Goal: Task Accomplishment & Management: Use online tool/utility

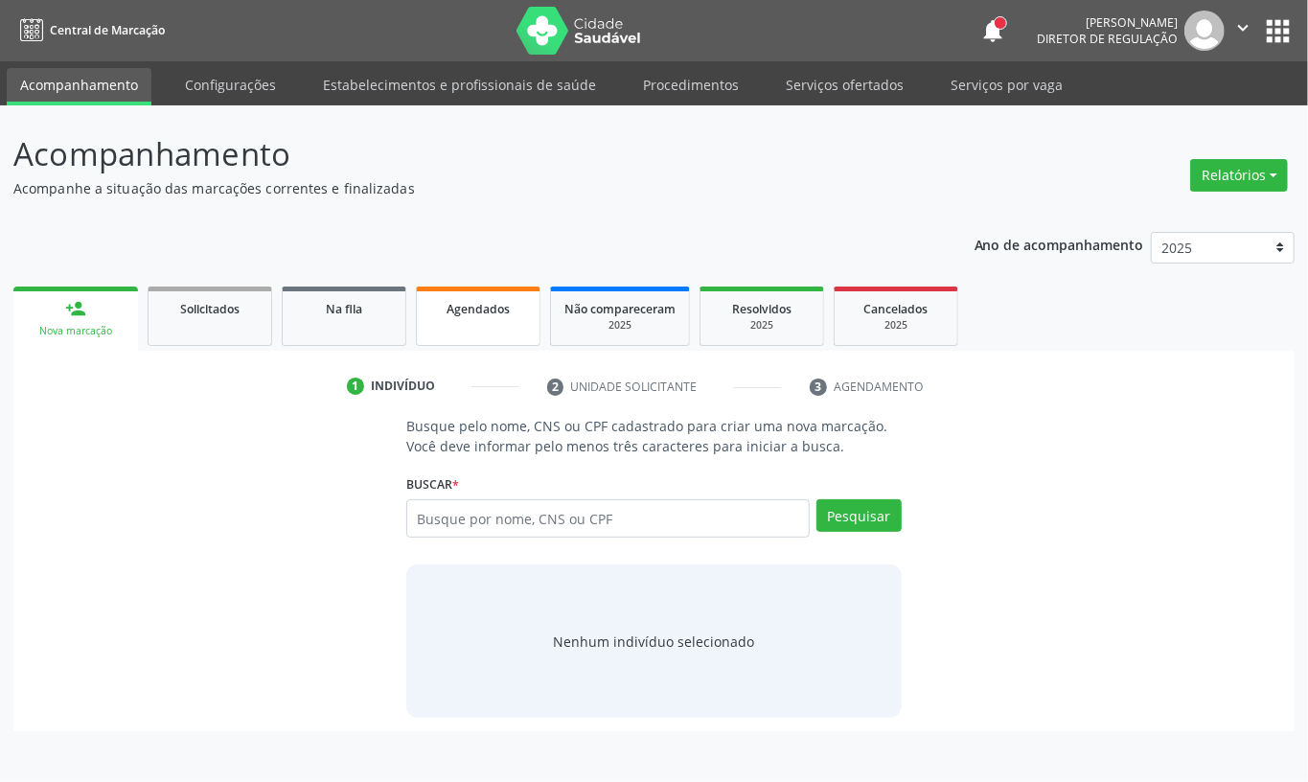
click at [491, 315] on div "Agendados" at bounding box center [478, 308] width 96 height 20
select select "9"
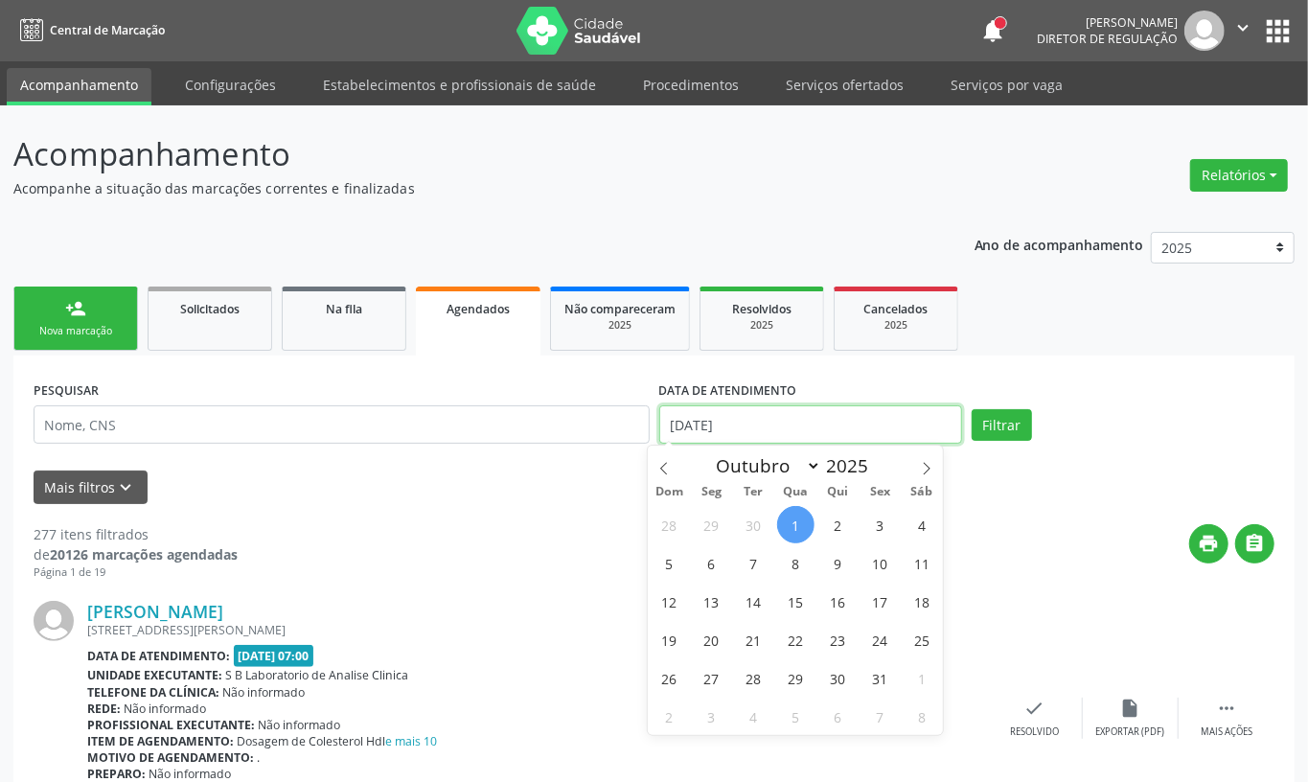
click at [718, 427] on input "[DATE]" at bounding box center [810, 424] width 303 height 38
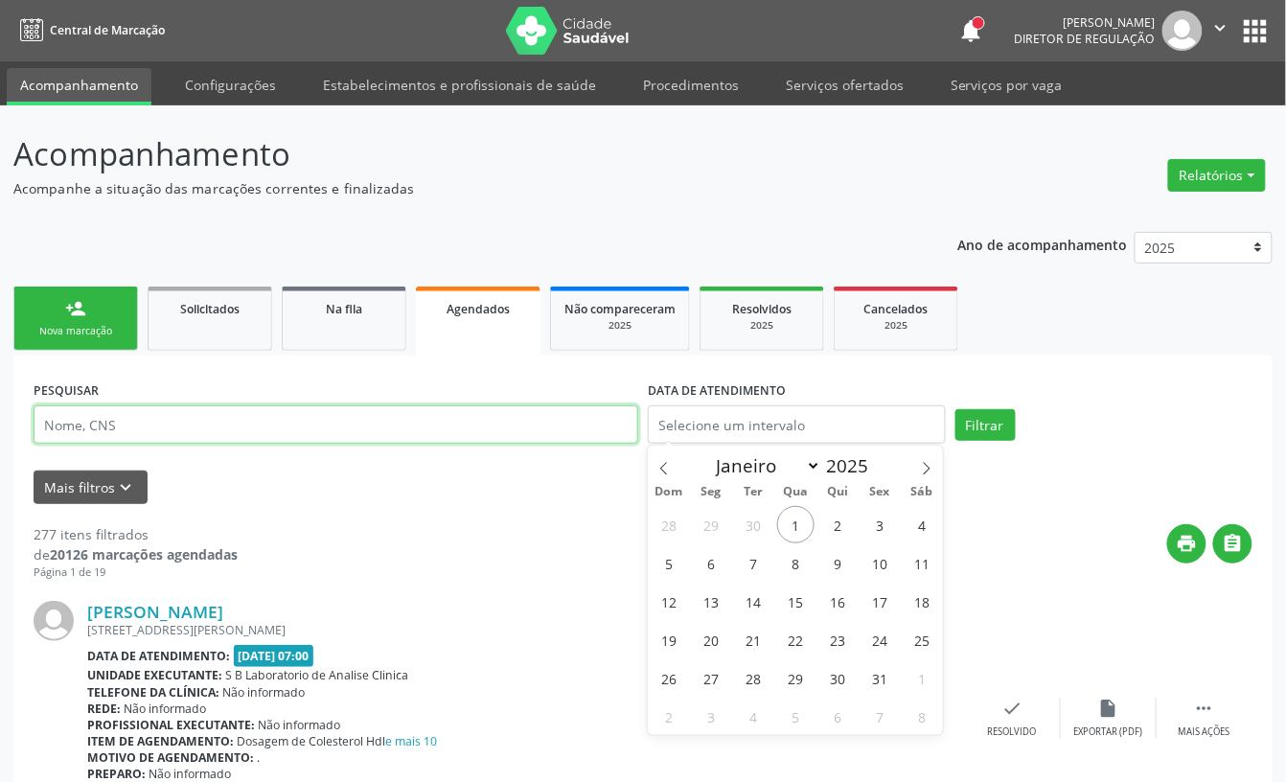
click at [469, 434] on input "text" at bounding box center [336, 424] width 604 height 38
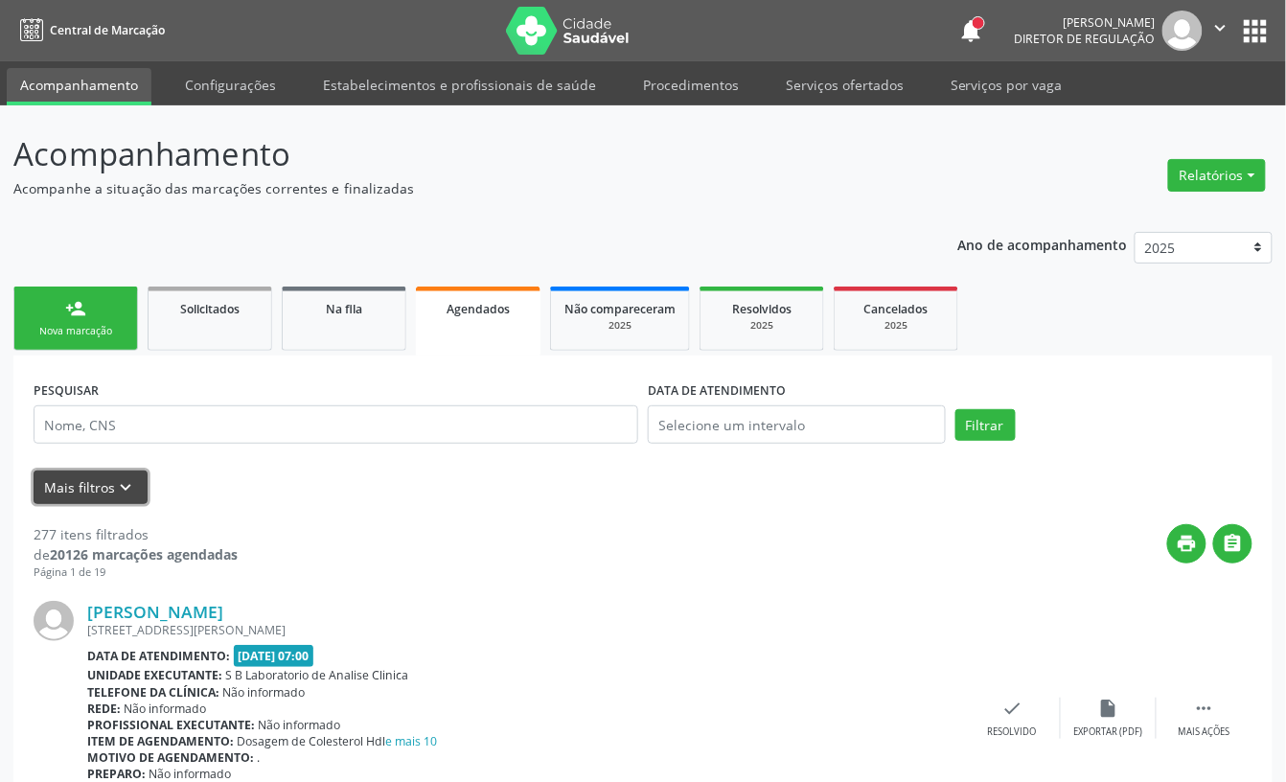
click at [107, 489] on button "Mais filtros keyboard_arrow_down" at bounding box center [91, 487] width 114 height 34
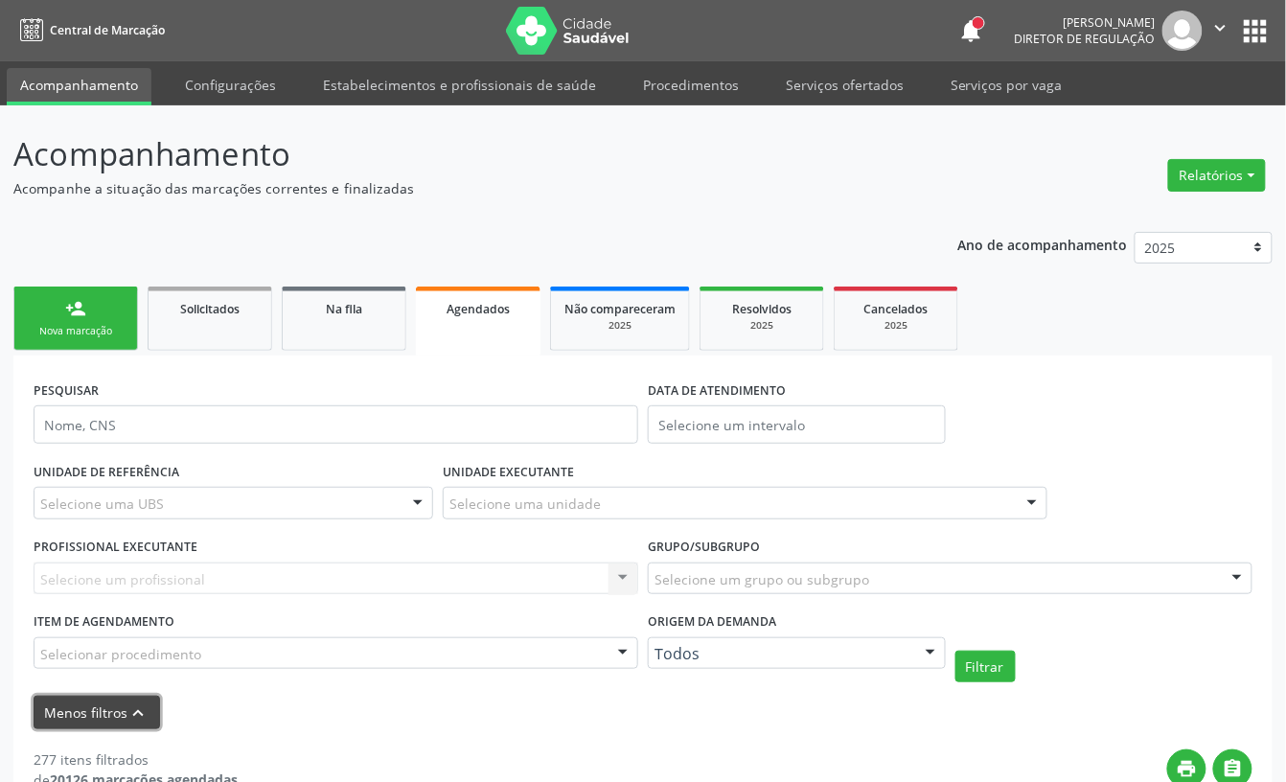
scroll to position [127, 0]
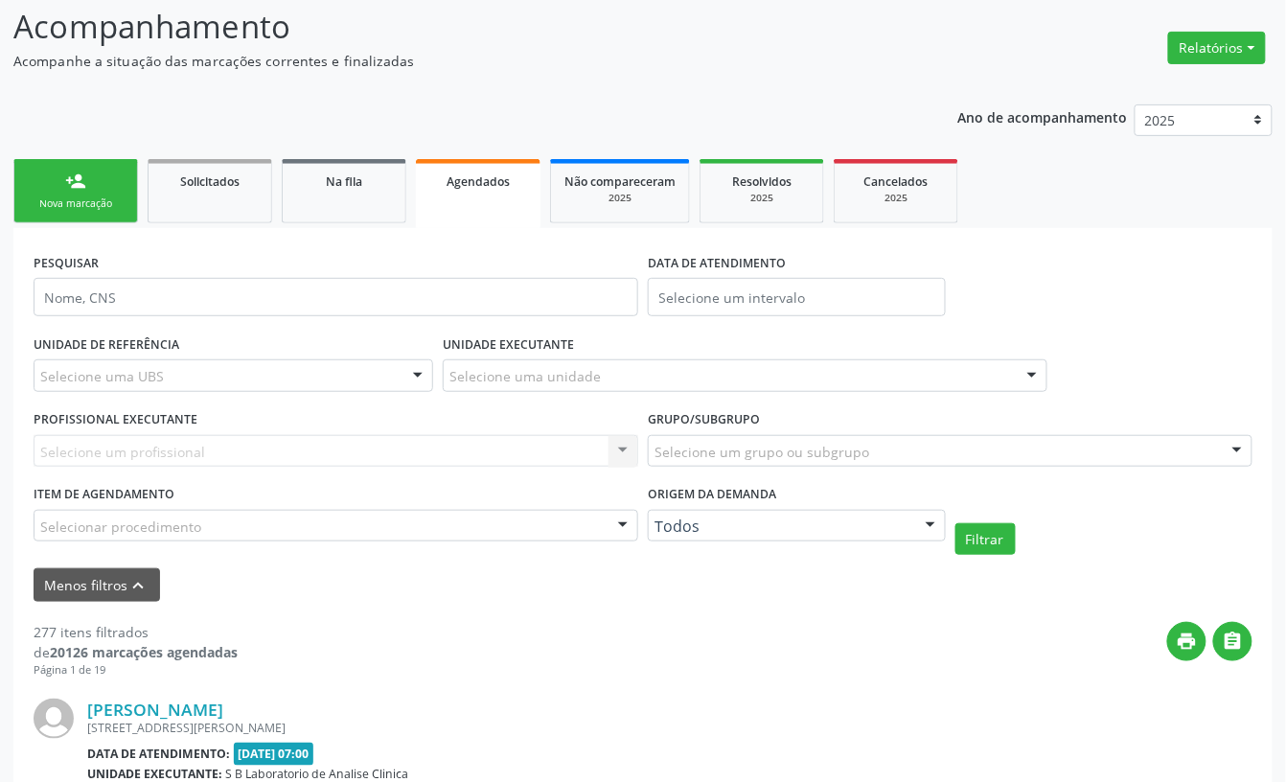
click at [245, 366] on div "Selecione uma UBS" at bounding box center [233, 375] width 399 height 33
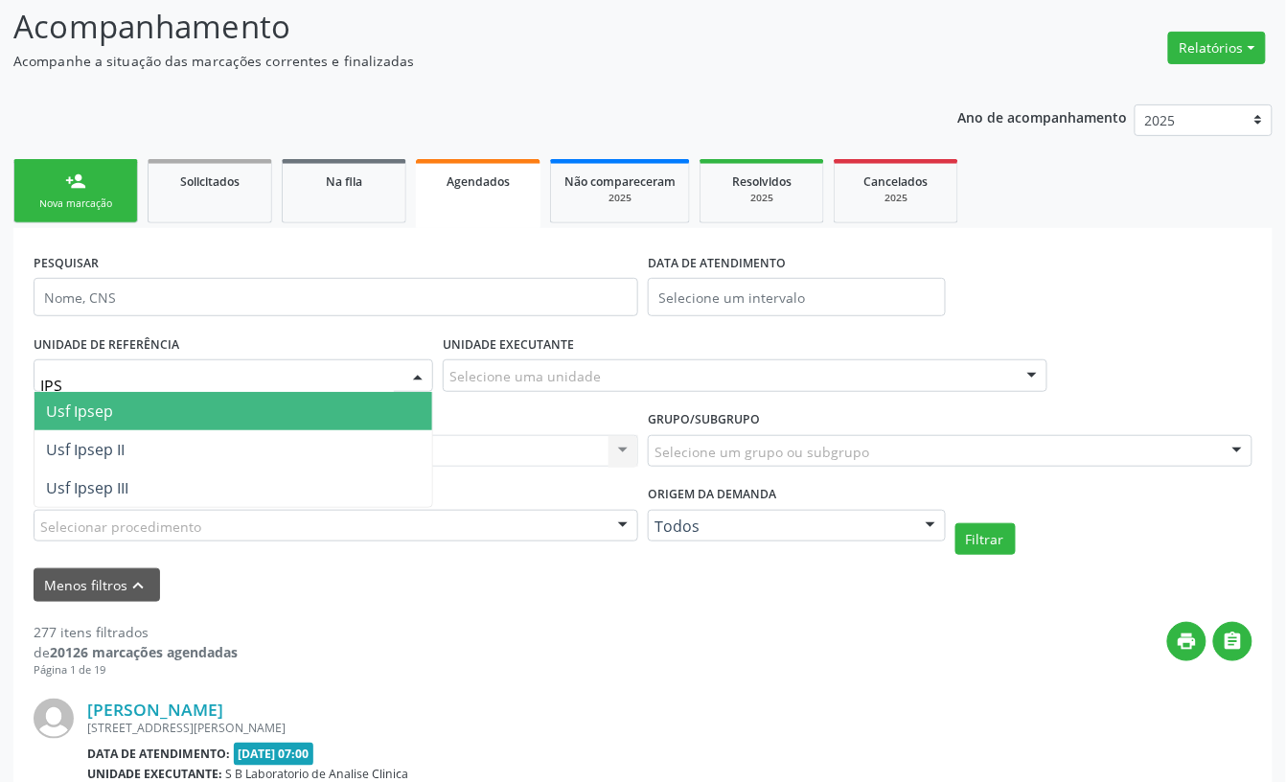
type input "IPSE"
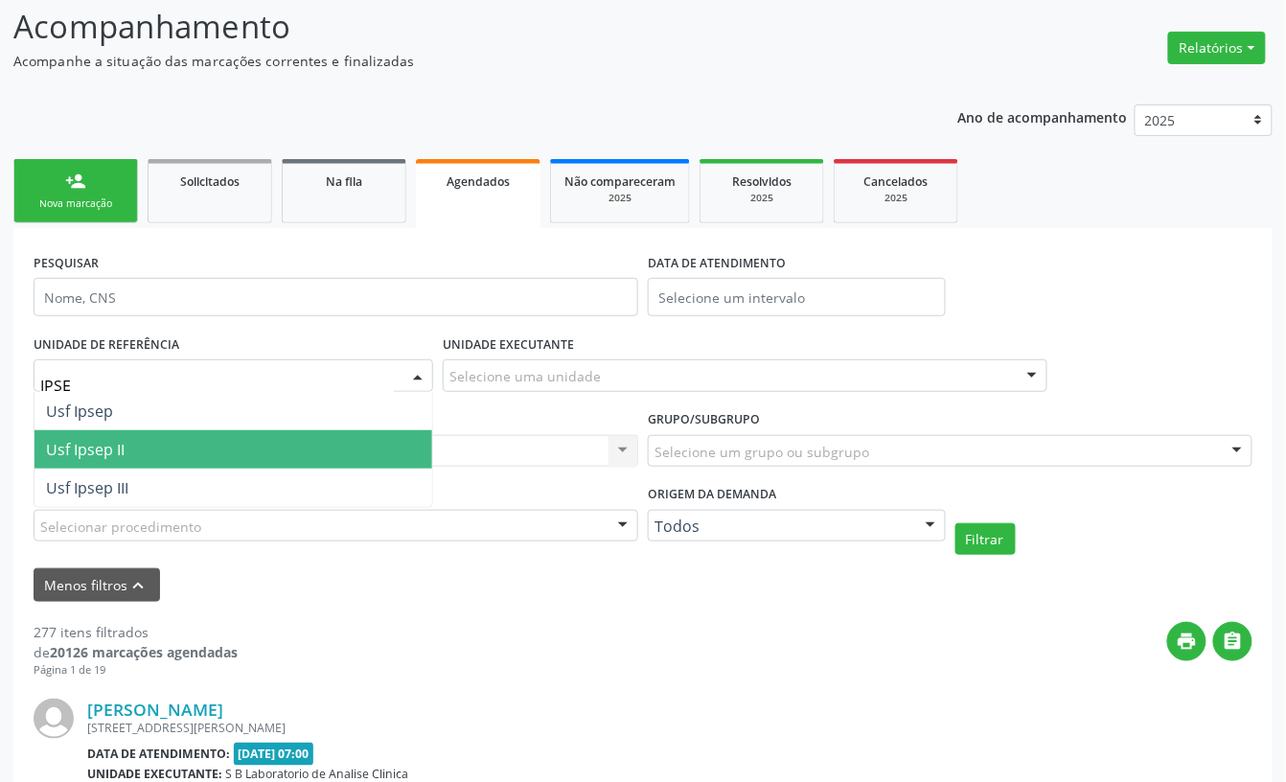
click at [196, 445] on span "Usf Ipsep II" at bounding box center [233, 449] width 398 height 38
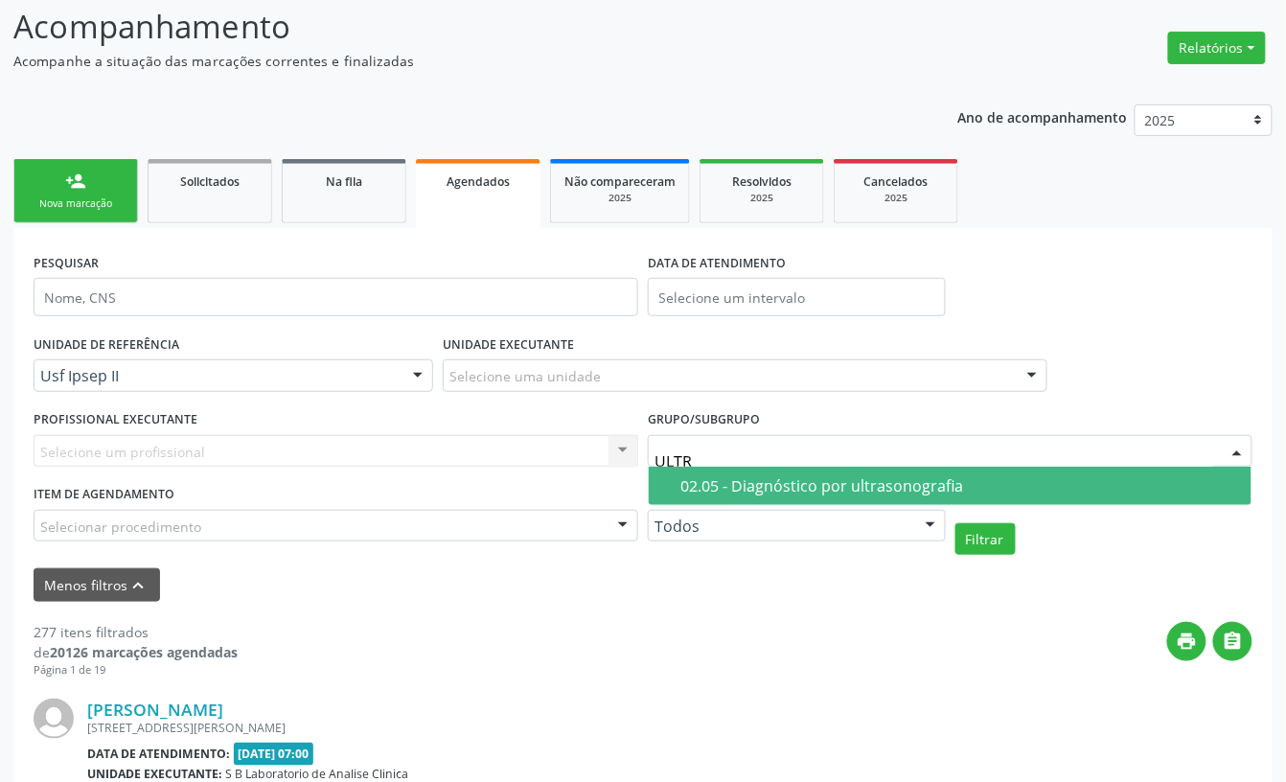
type input "ULTRA"
click at [761, 479] on div "02.05 - Diagnóstico por ultrasonografia" at bounding box center [959, 485] width 559 height 15
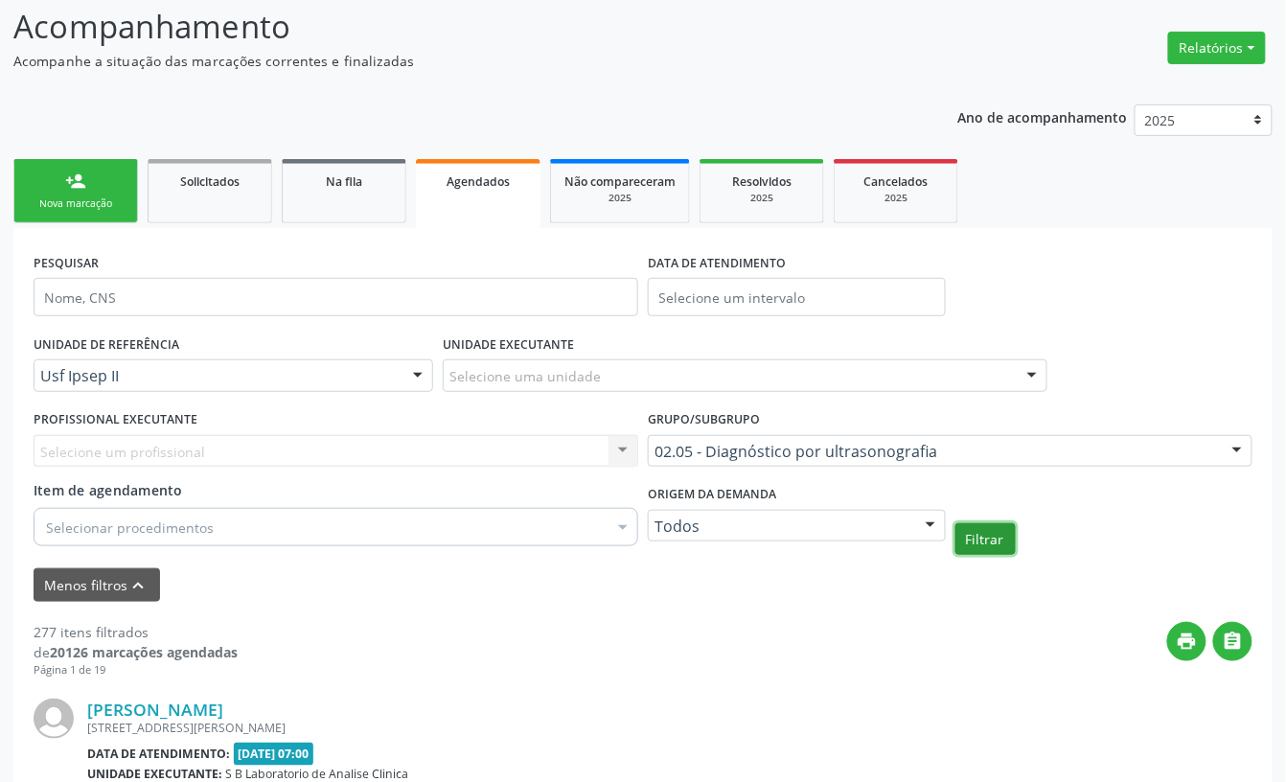
click at [986, 523] on button "Filtrar" at bounding box center [985, 539] width 60 height 33
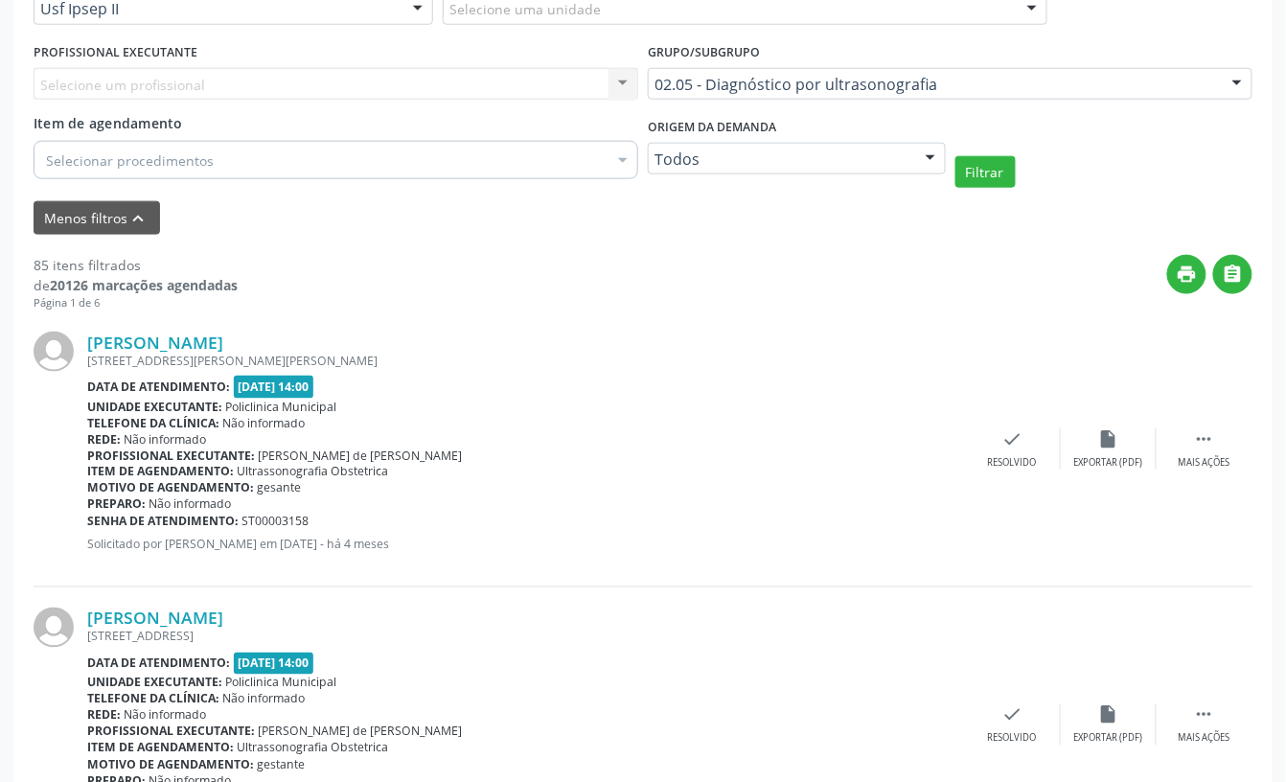
scroll to position [0, 0]
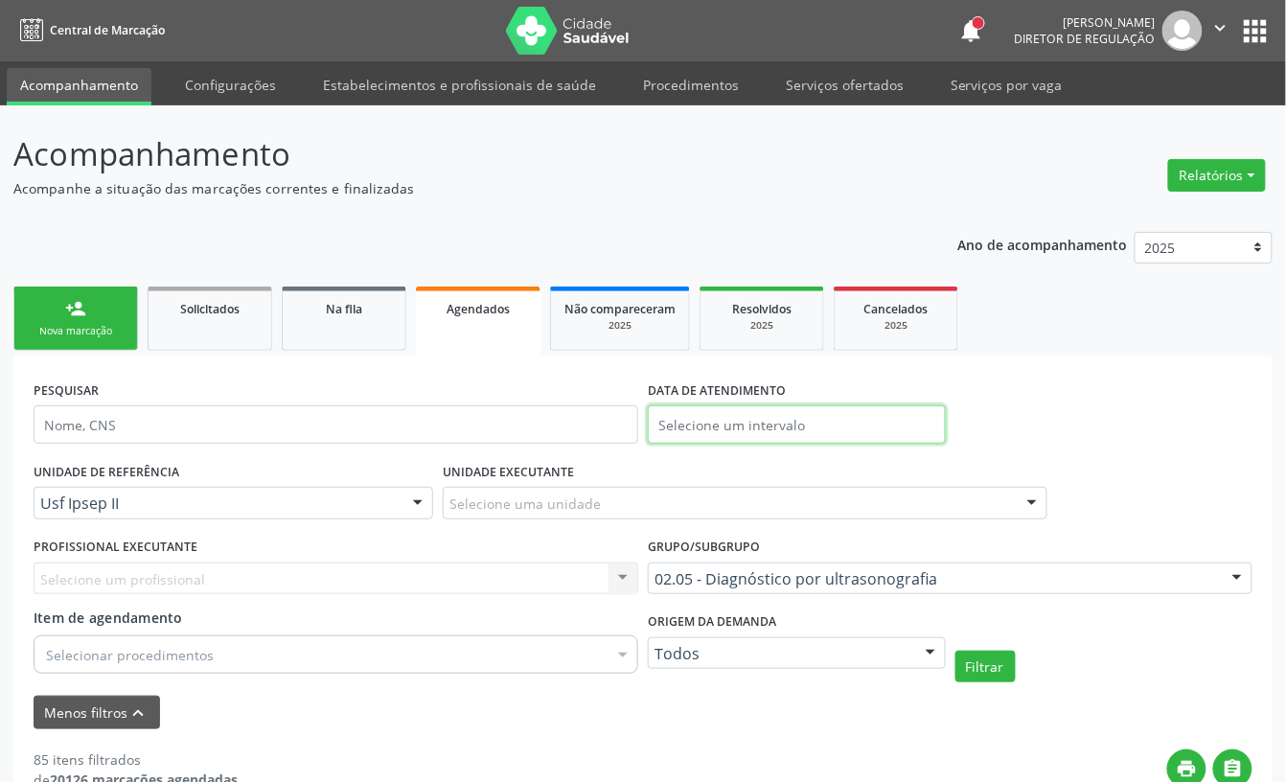
click at [778, 423] on input "text" at bounding box center [797, 424] width 298 height 38
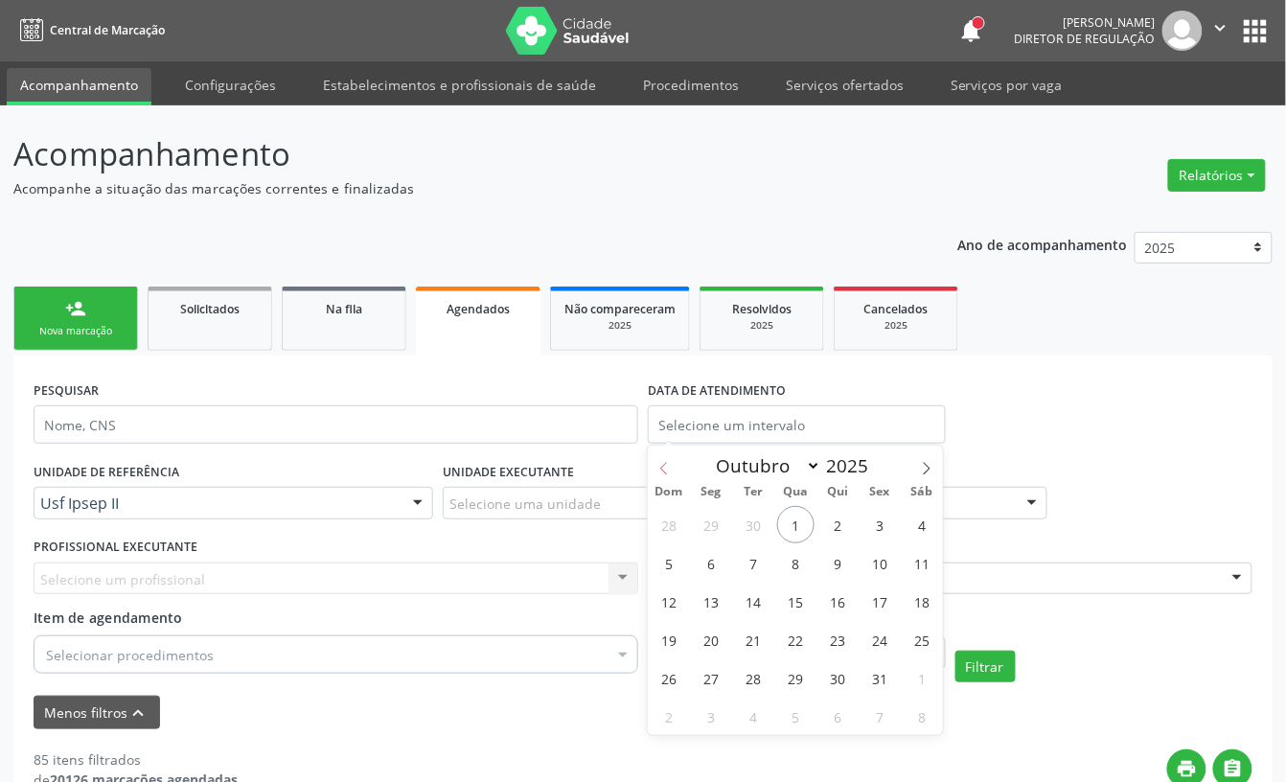
click at [667, 472] on icon at bounding box center [663, 468] width 13 height 13
select select "8"
click at [853, 640] on span "25" at bounding box center [837, 639] width 37 height 37
type input "[DATE]"
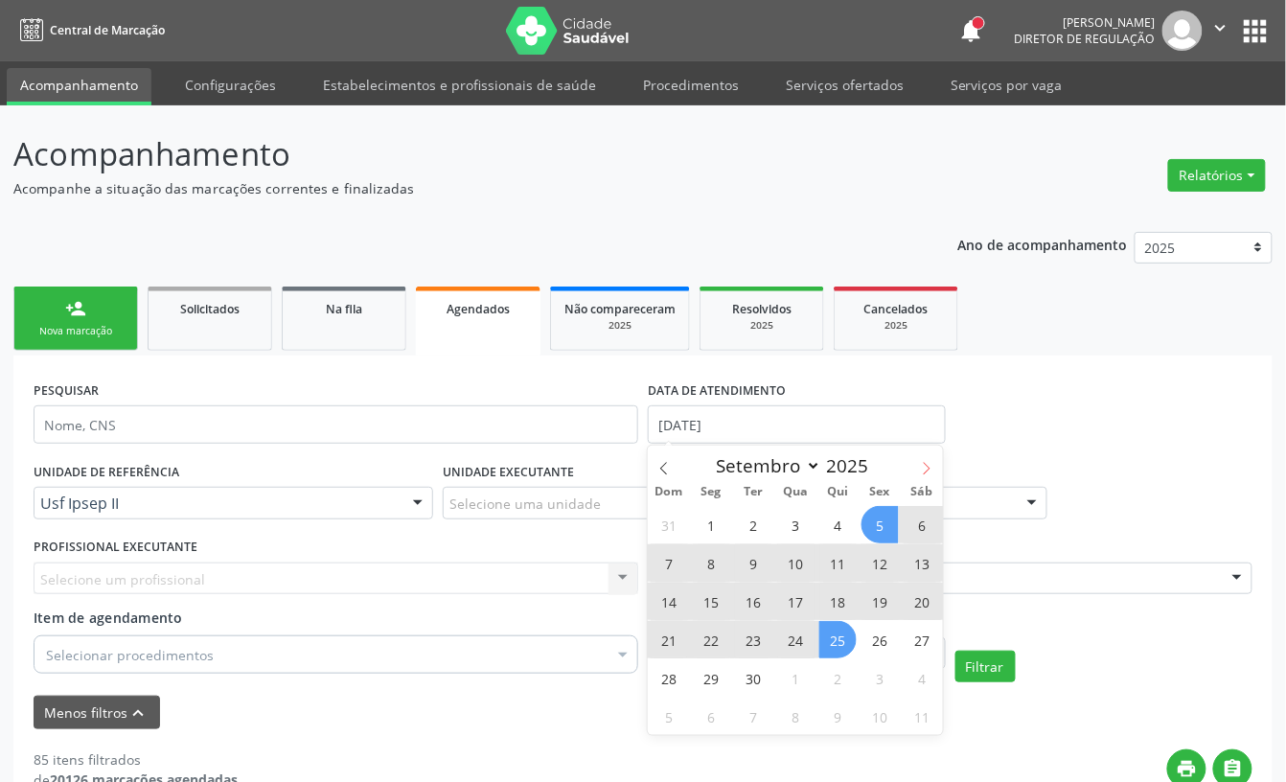
click at [925, 472] on icon at bounding box center [926, 468] width 13 height 13
select select "9"
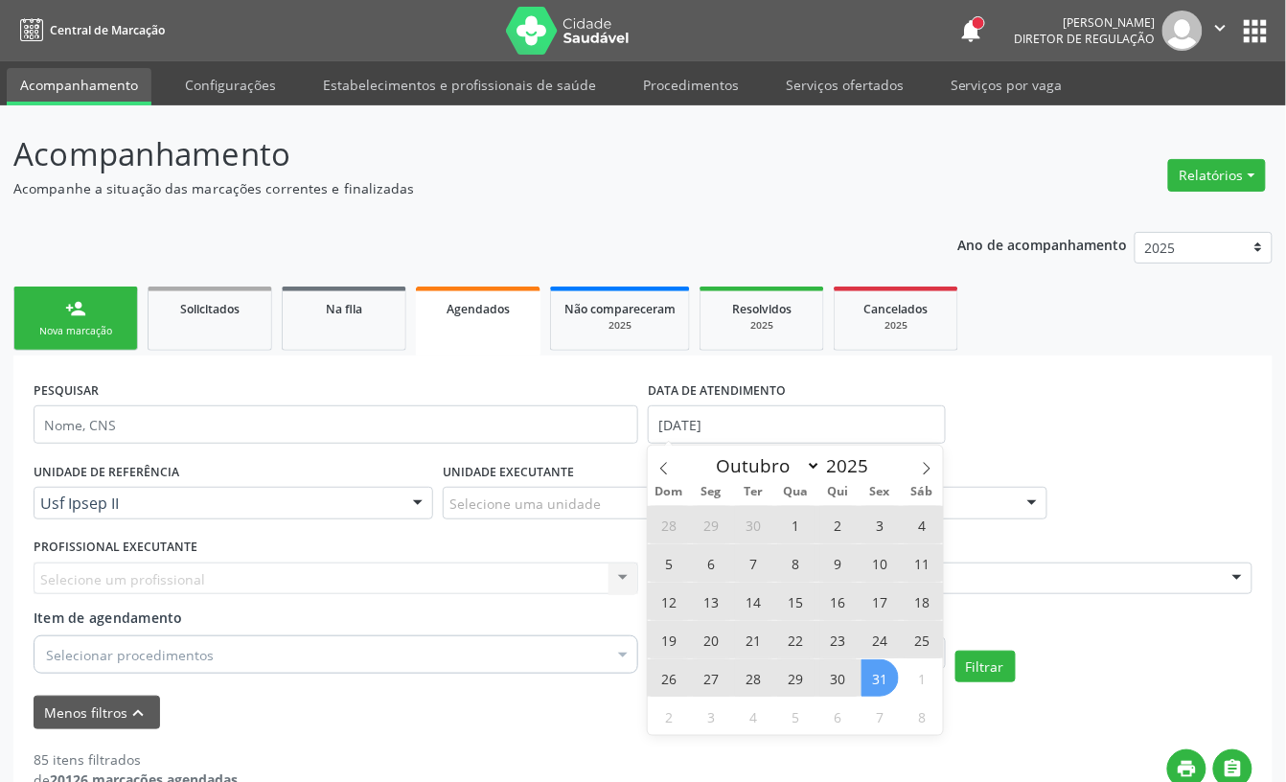
click at [879, 679] on span "31" at bounding box center [879, 677] width 37 height 37
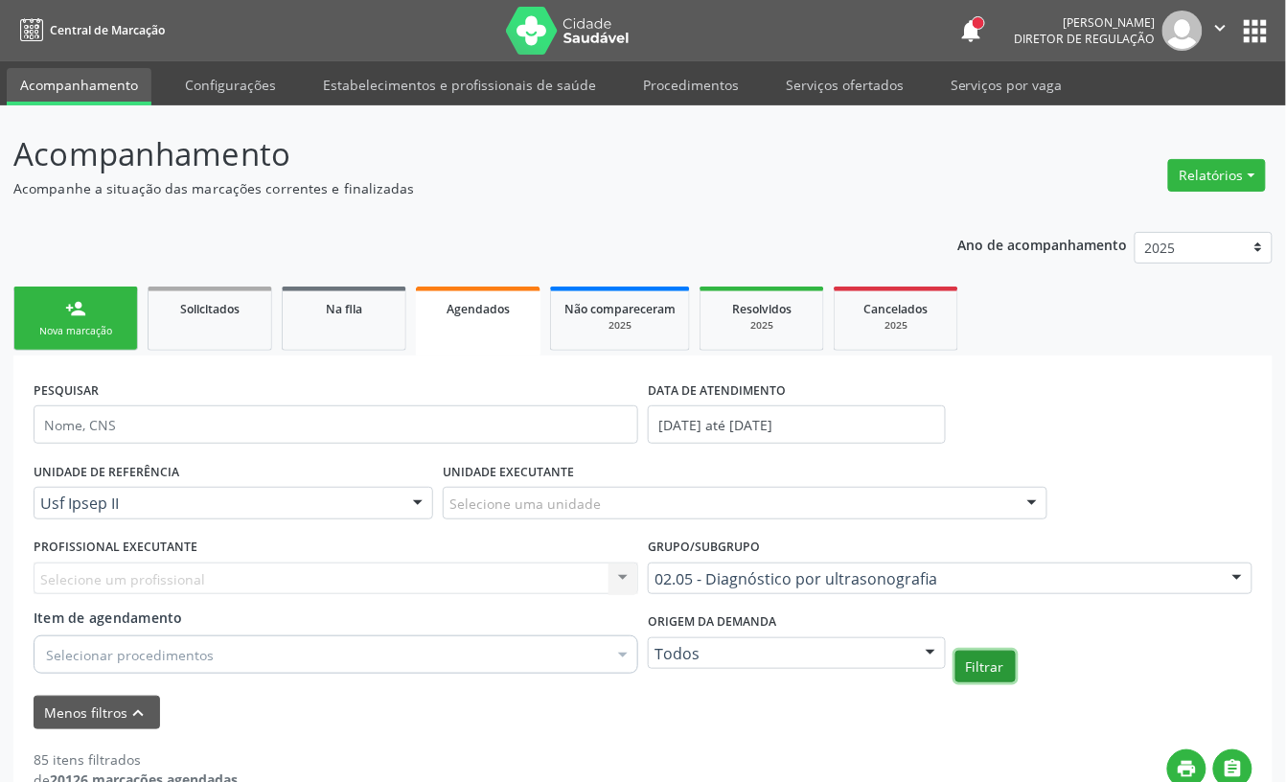
click at [979, 664] on button "Filtrar" at bounding box center [985, 666] width 60 height 33
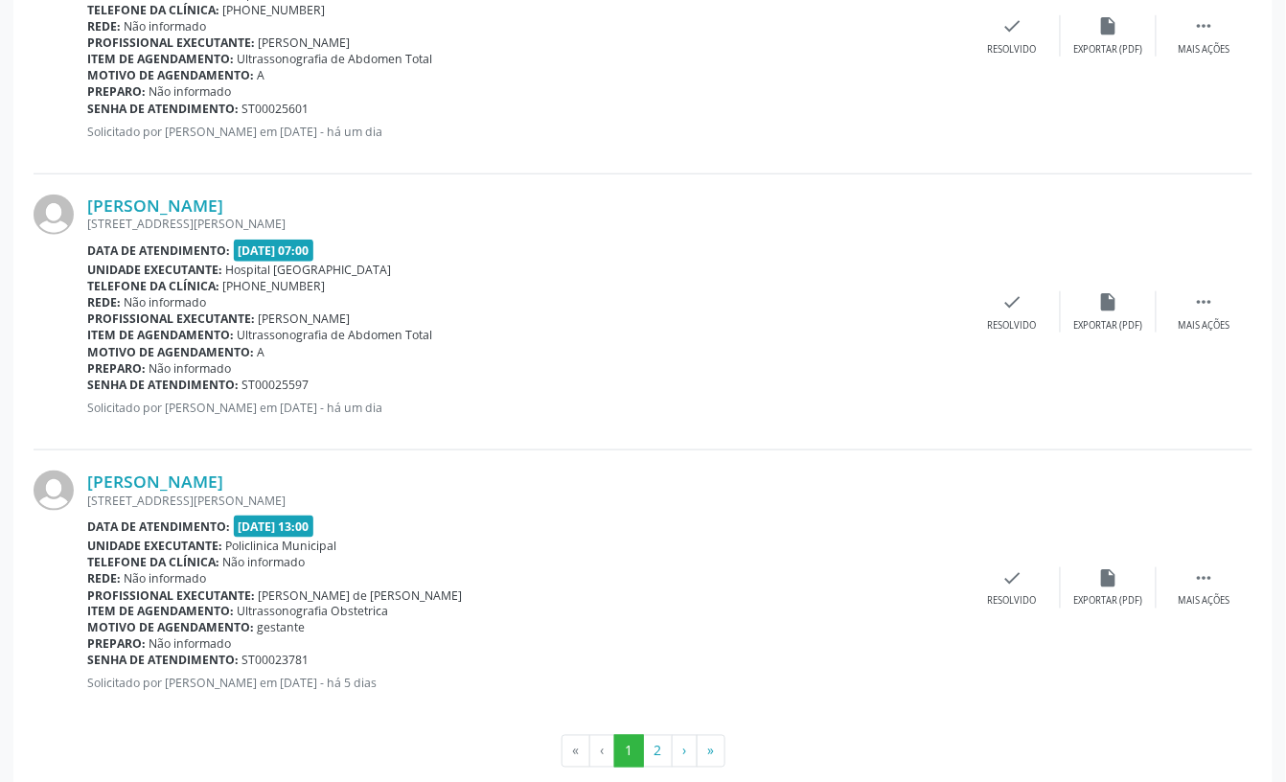
scroll to position [4257, 0]
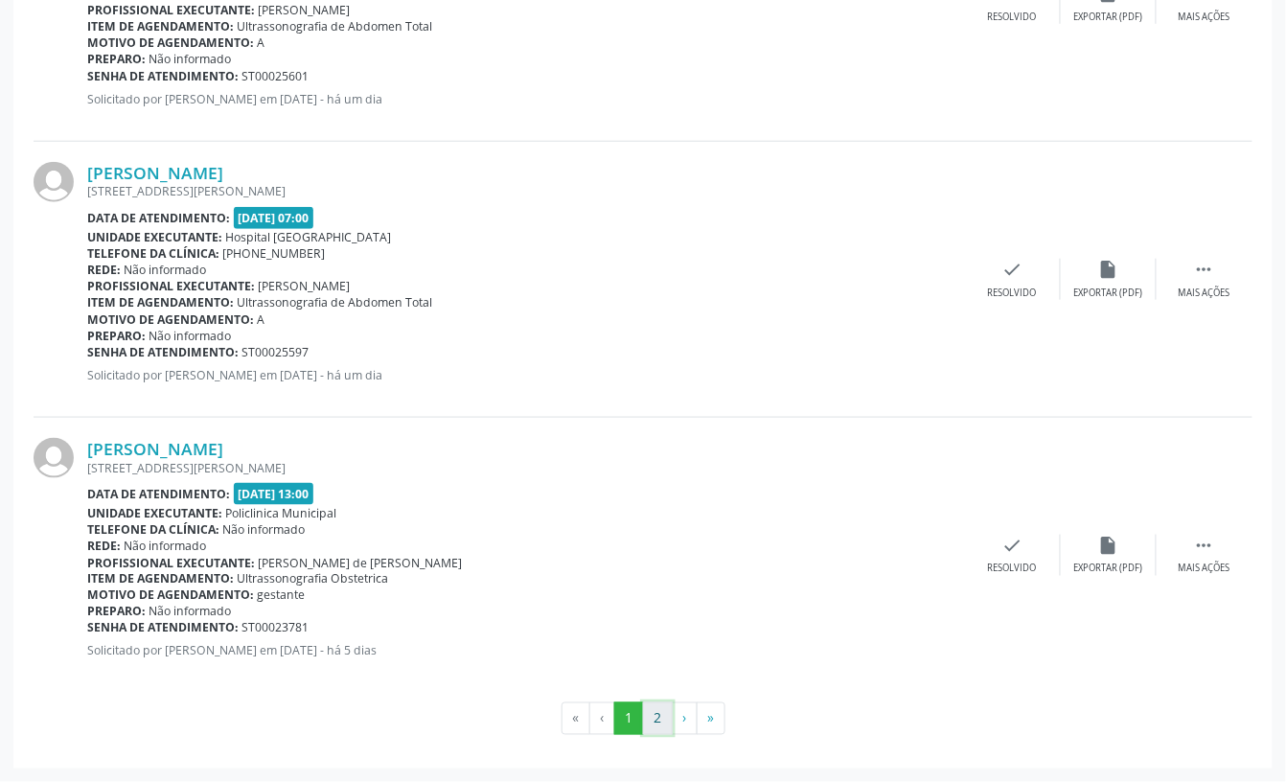
click at [659, 720] on button "2" at bounding box center [658, 718] width 30 height 33
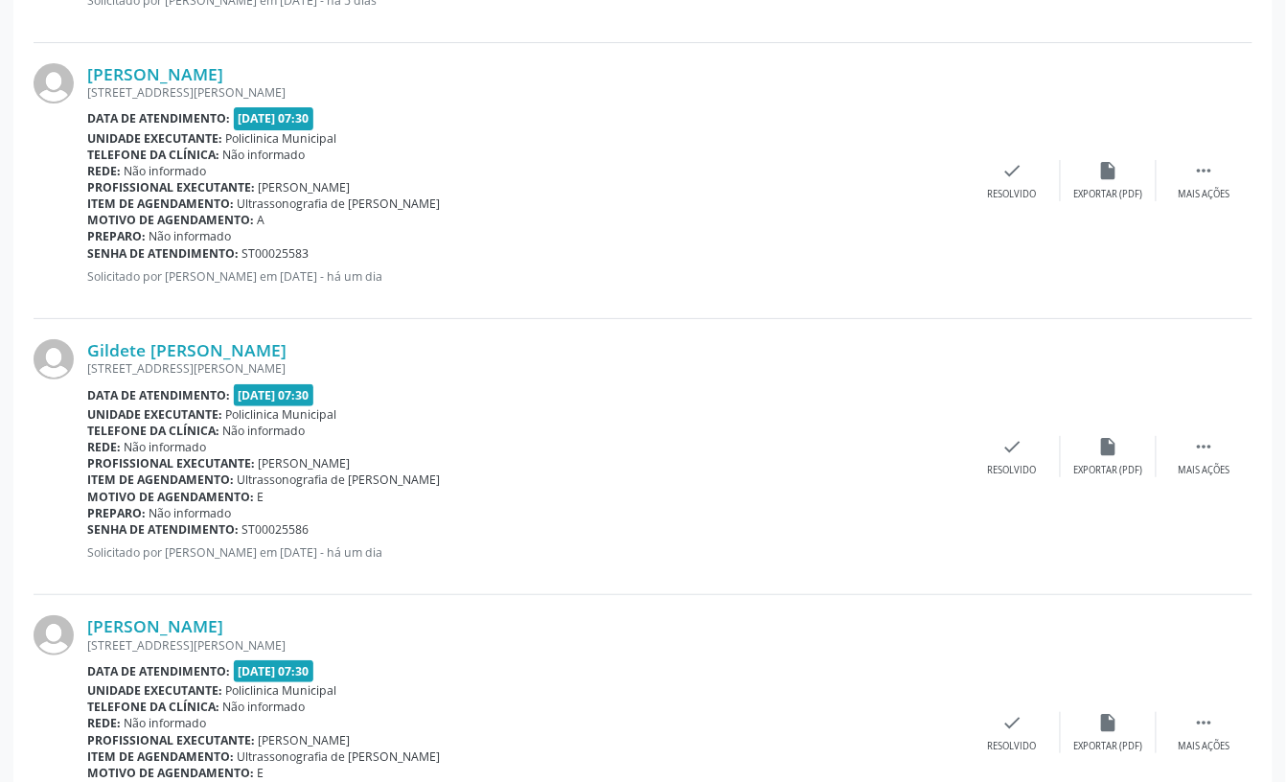
scroll to position [2046, 0]
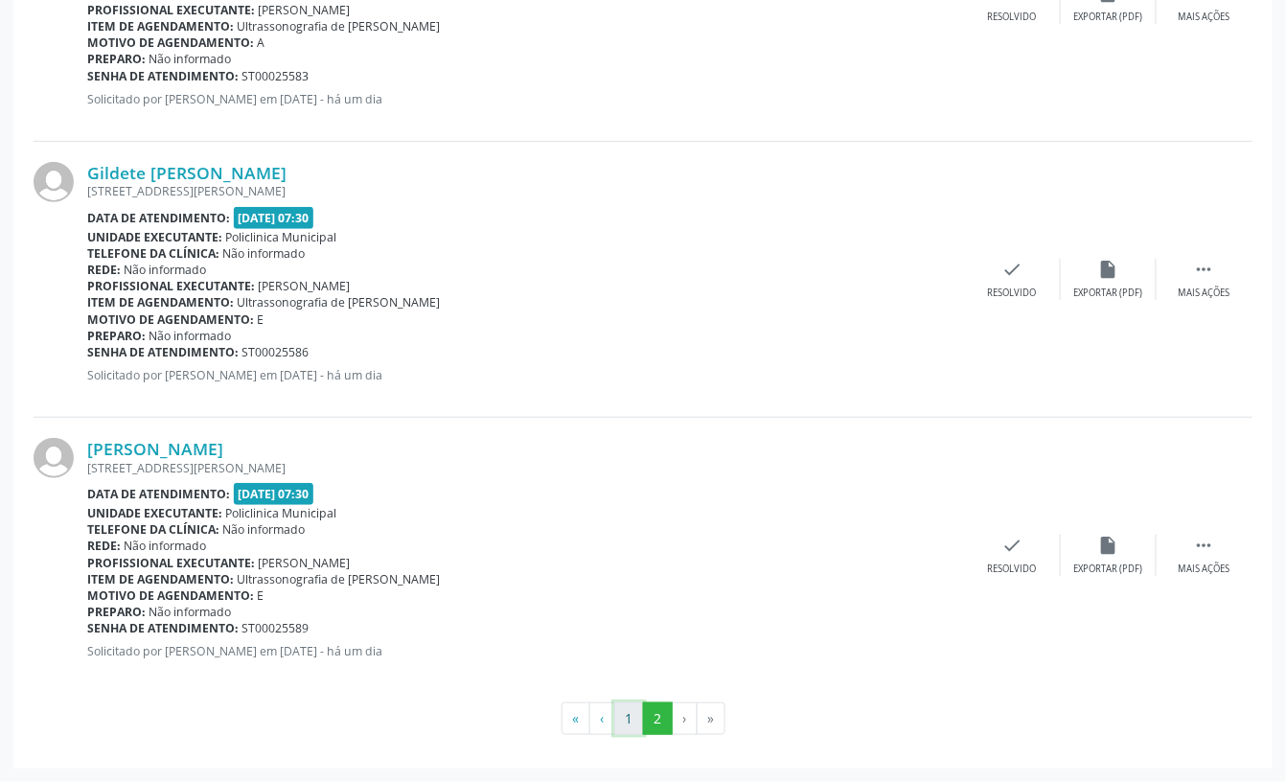
click at [622, 705] on button "1" at bounding box center [629, 718] width 30 height 33
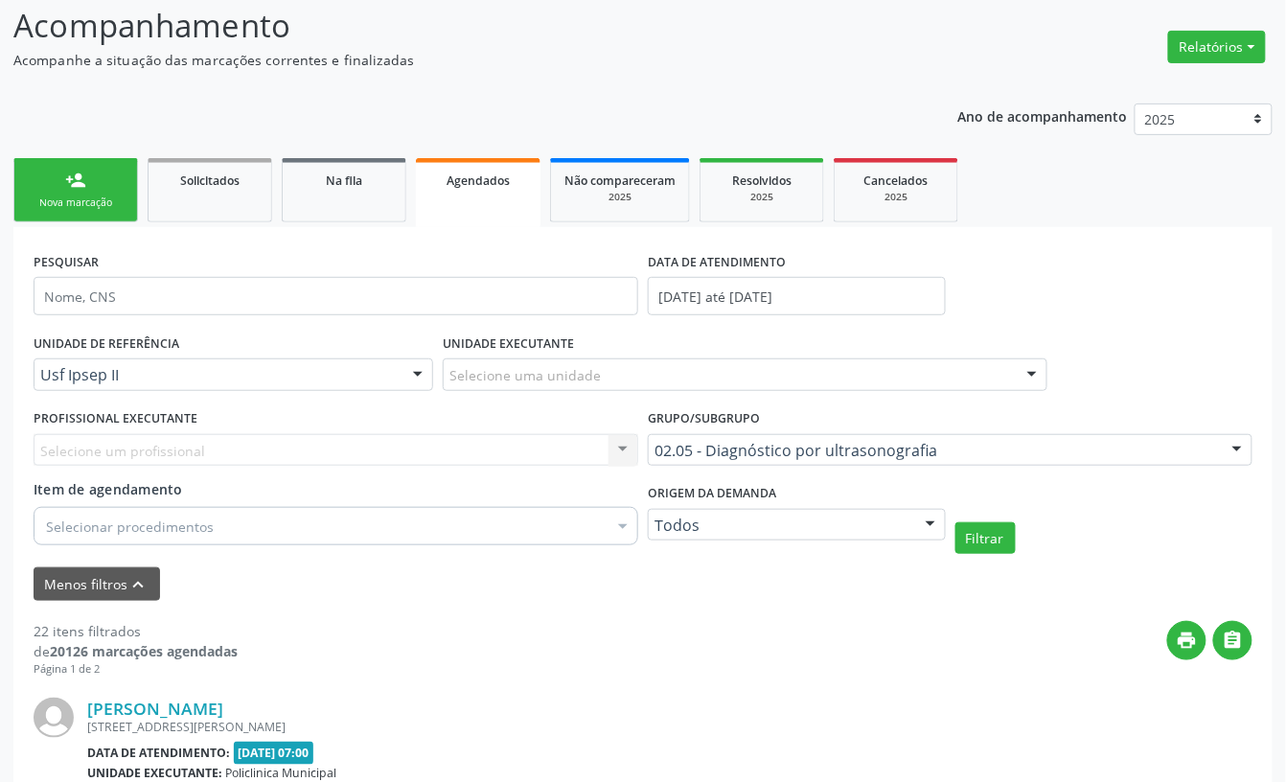
scroll to position [0, 0]
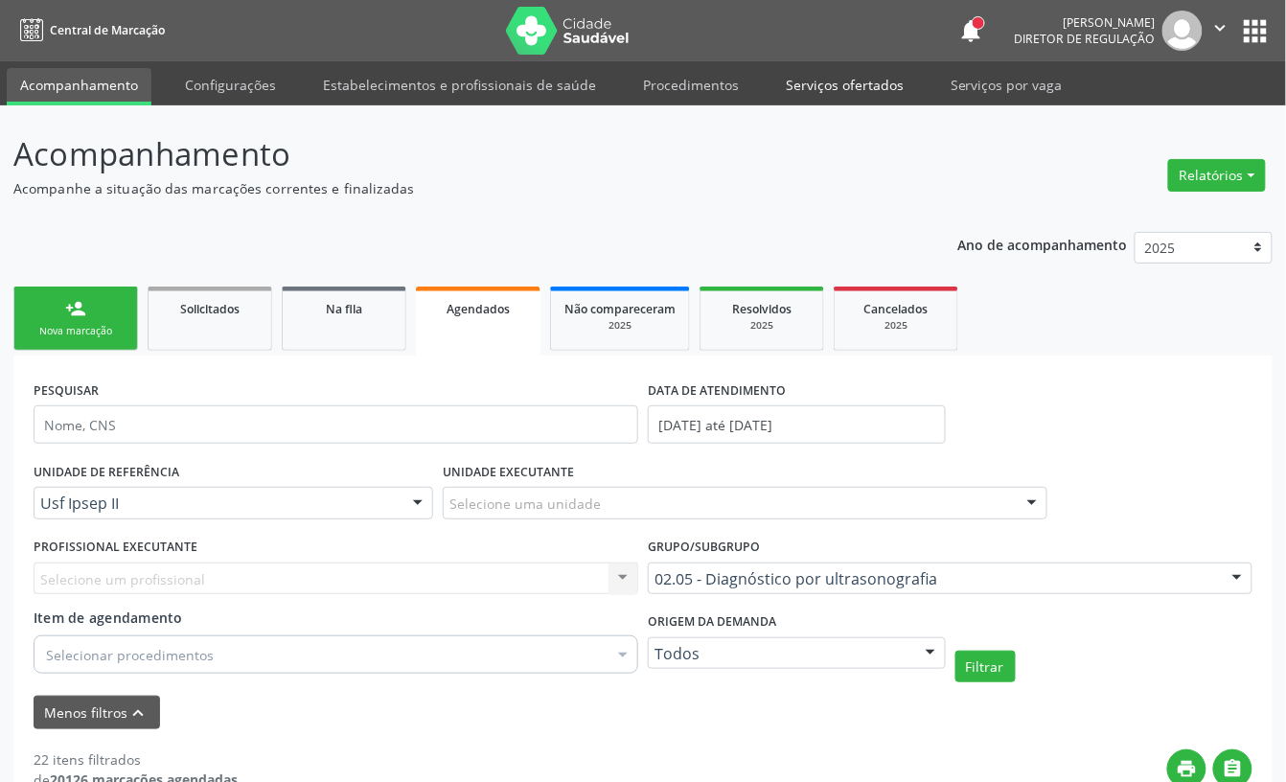
click at [799, 96] on link "Serviços ofertados" at bounding box center [844, 85] width 145 height 34
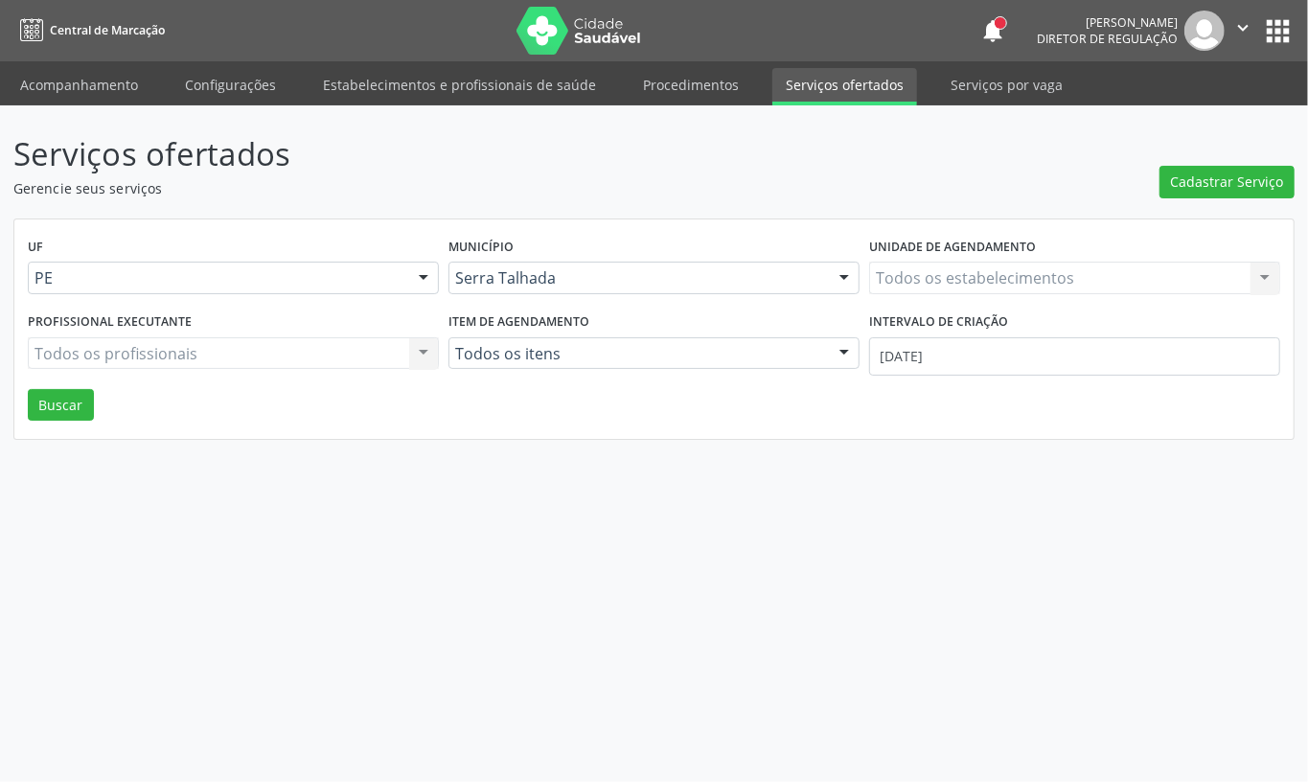
click at [940, 278] on div "Todos os estabelecimentos Todos os estabelecimentos Nenhum resultado encontrado…" at bounding box center [1074, 278] width 411 height 33
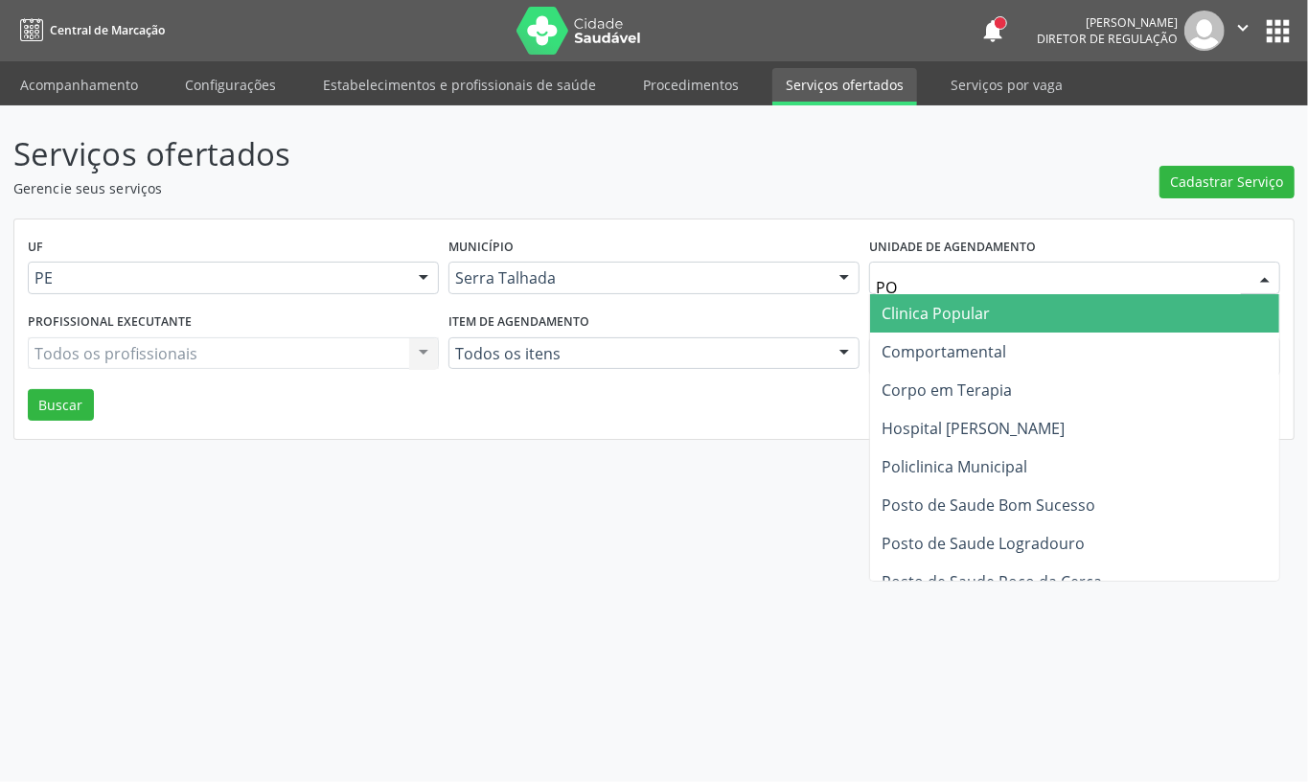
type input "POL"
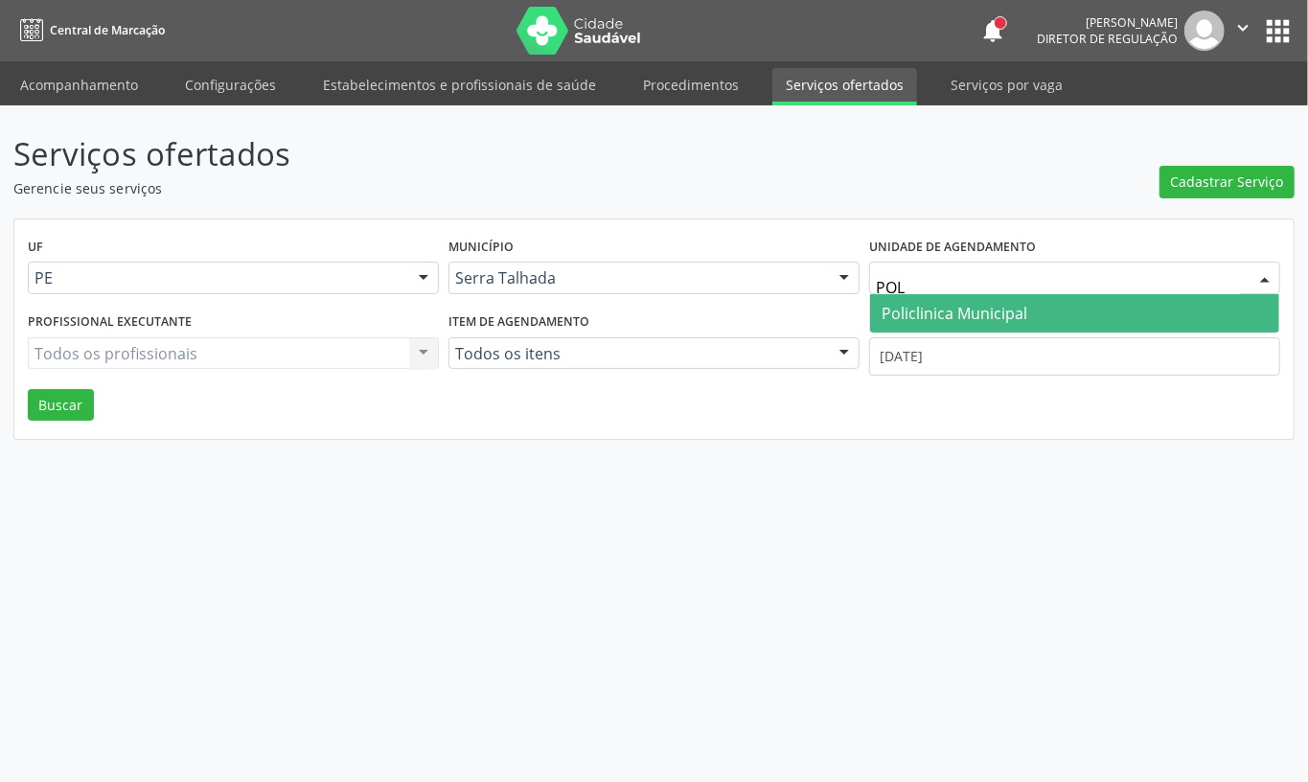
click at [945, 312] on span "Policlinica Municipal" at bounding box center [954, 313] width 146 height 21
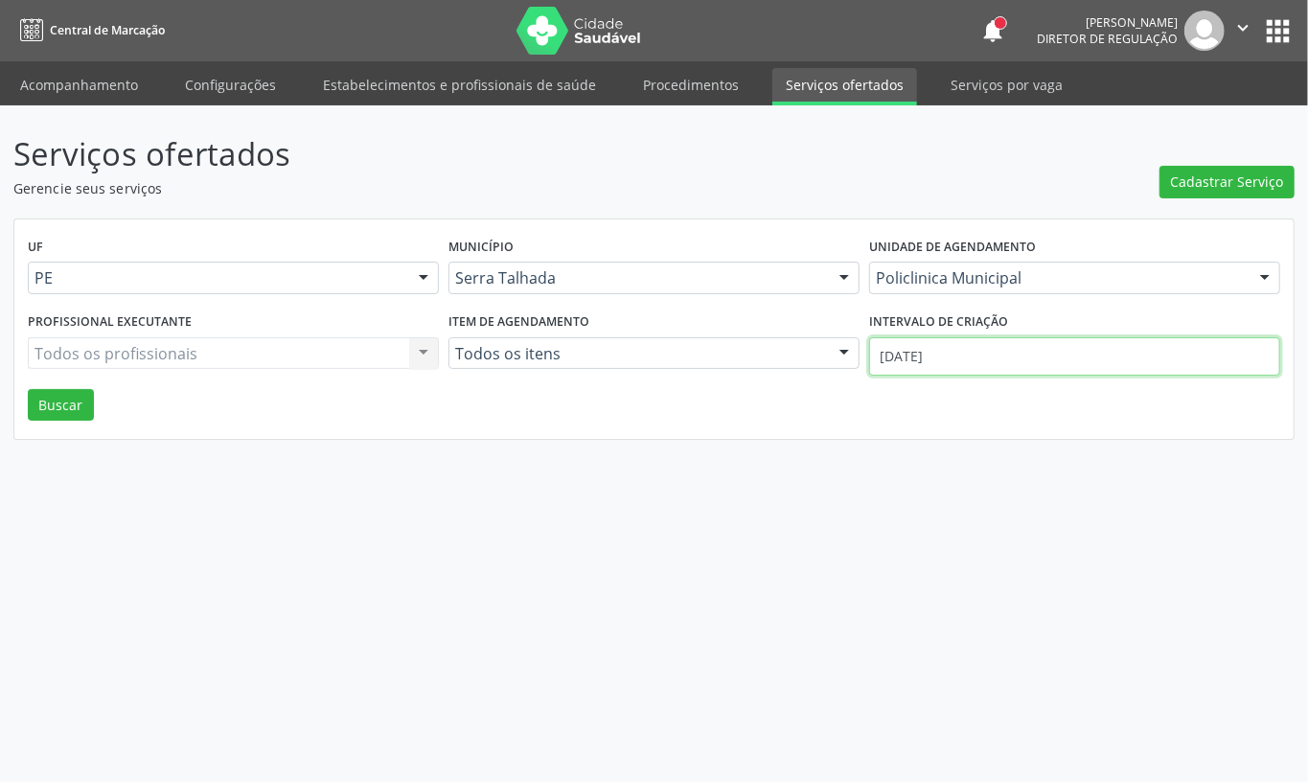
click at [944, 350] on input "[DATE]" at bounding box center [1074, 356] width 411 height 38
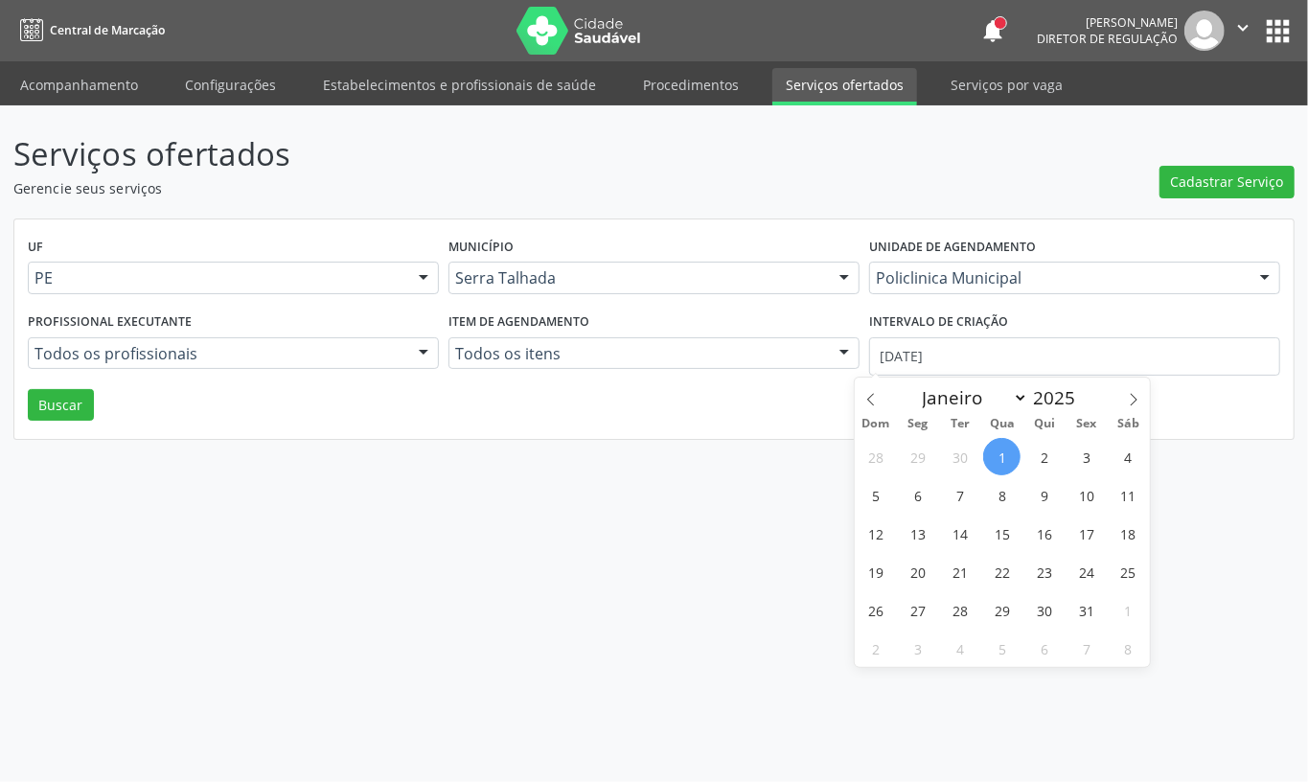
click at [876, 399] on span at bounding box center [871, 393] width 33 height 33
select select "8"
click at [1058, 573] on span "25" at bounding box center [1043, 571] width 37 height 37
type input "[DATE]"
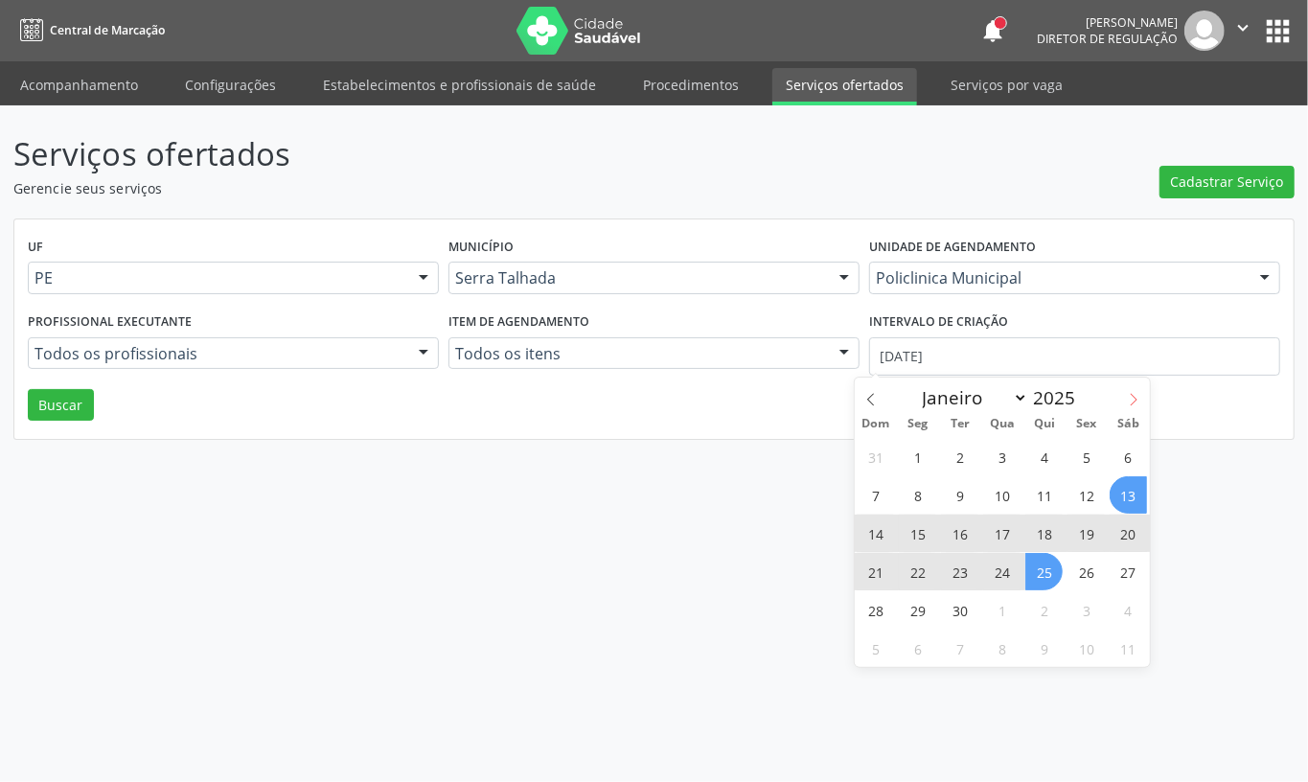
click at [1134, 402] on icon at bounding box center [1133, 400] width 7 height 12
select select "9"
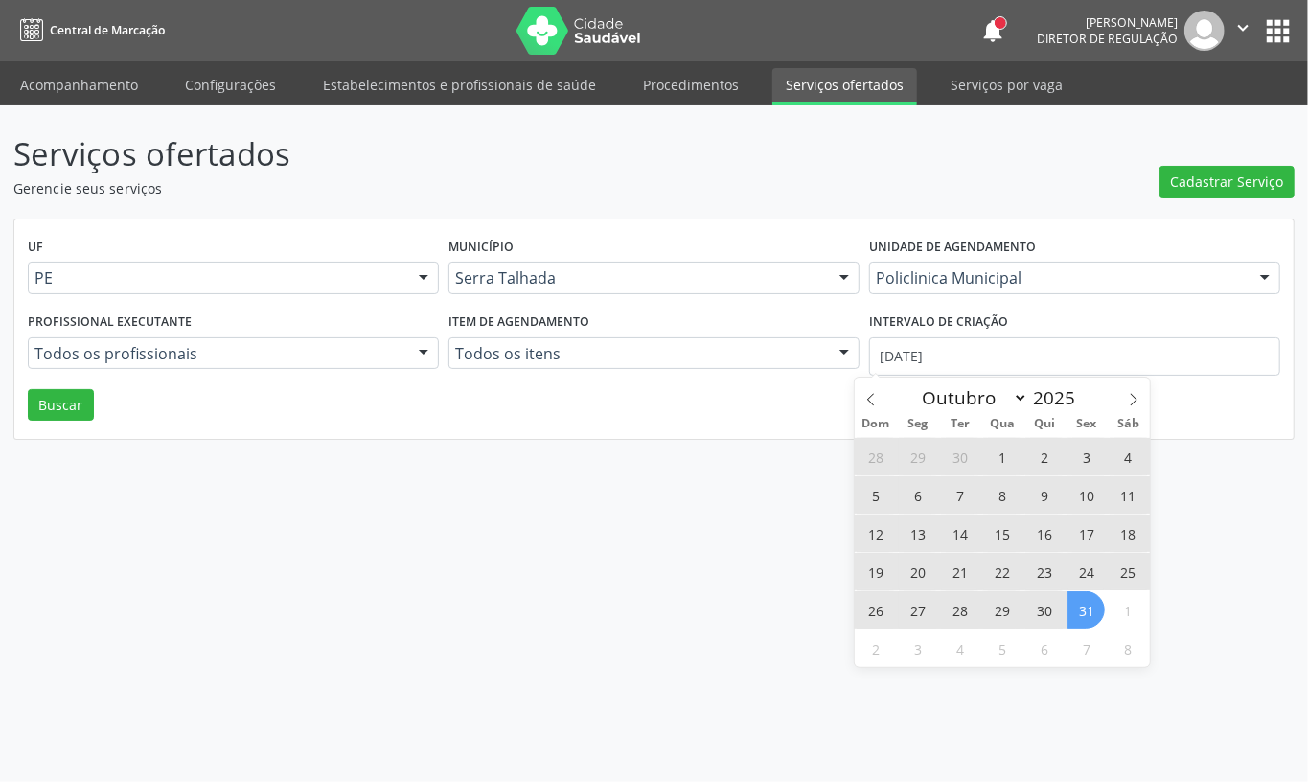
click at [1079, 606] on span "31" at bounding box center [1085, 609] width 37 height 37
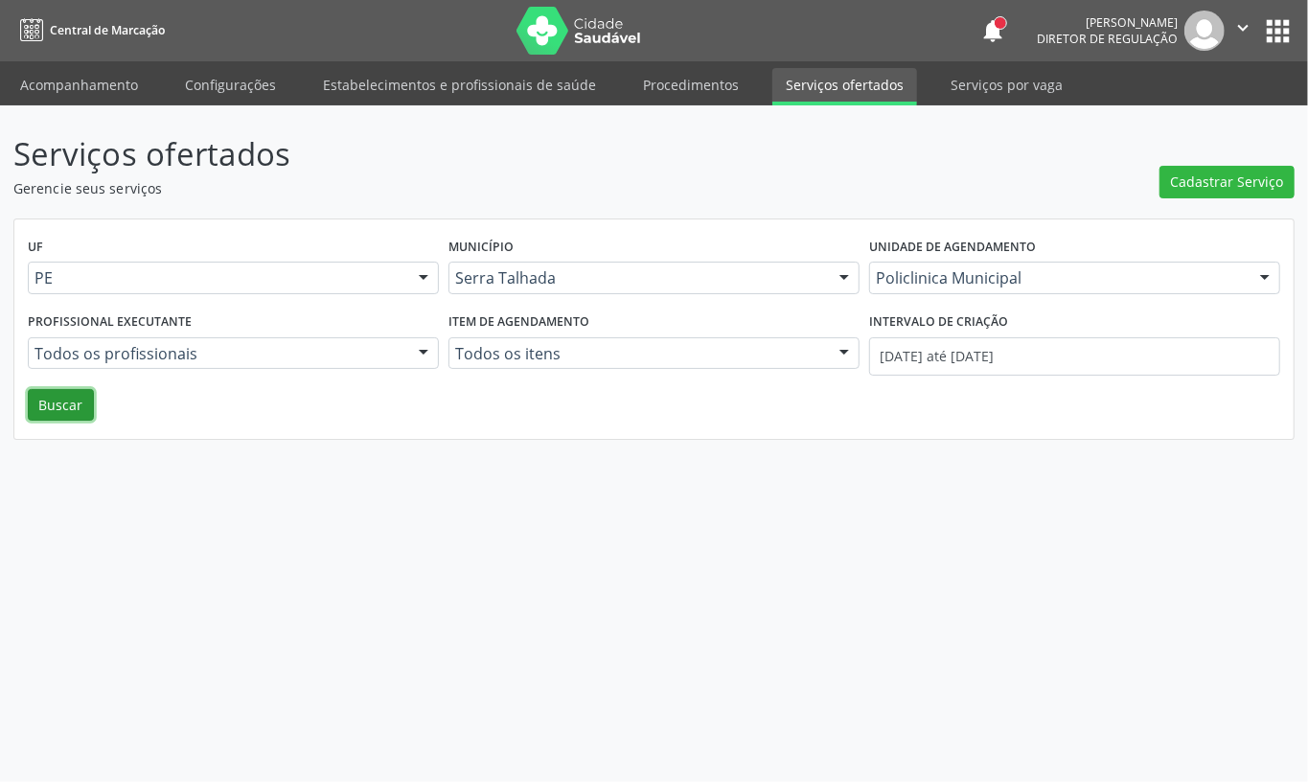
click at [81, 395] on button "Buscar" at bounding box center [61, 405] width 66 height 33
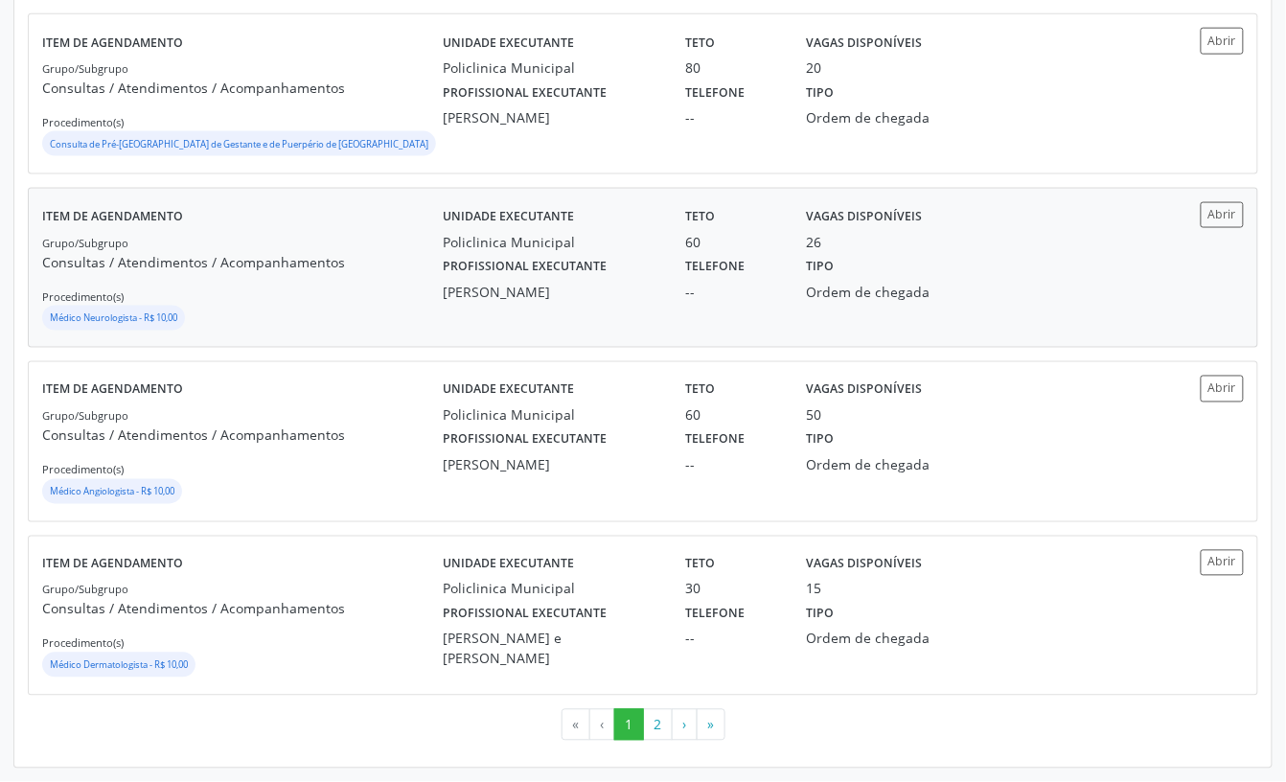
scroll to position [2600, 0]
click at [661, 718] on button "2" at bounding box center [658, 725] width 30 height 33
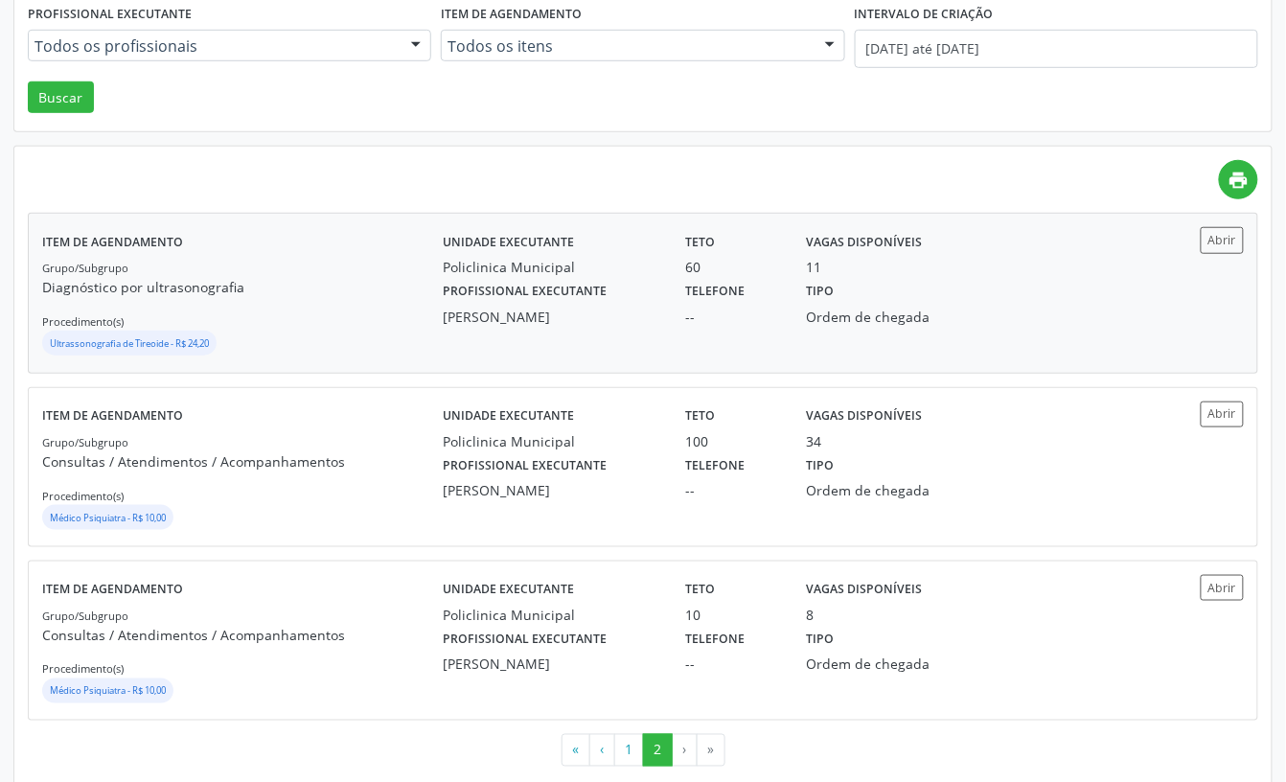
scroll to position [337, 0]
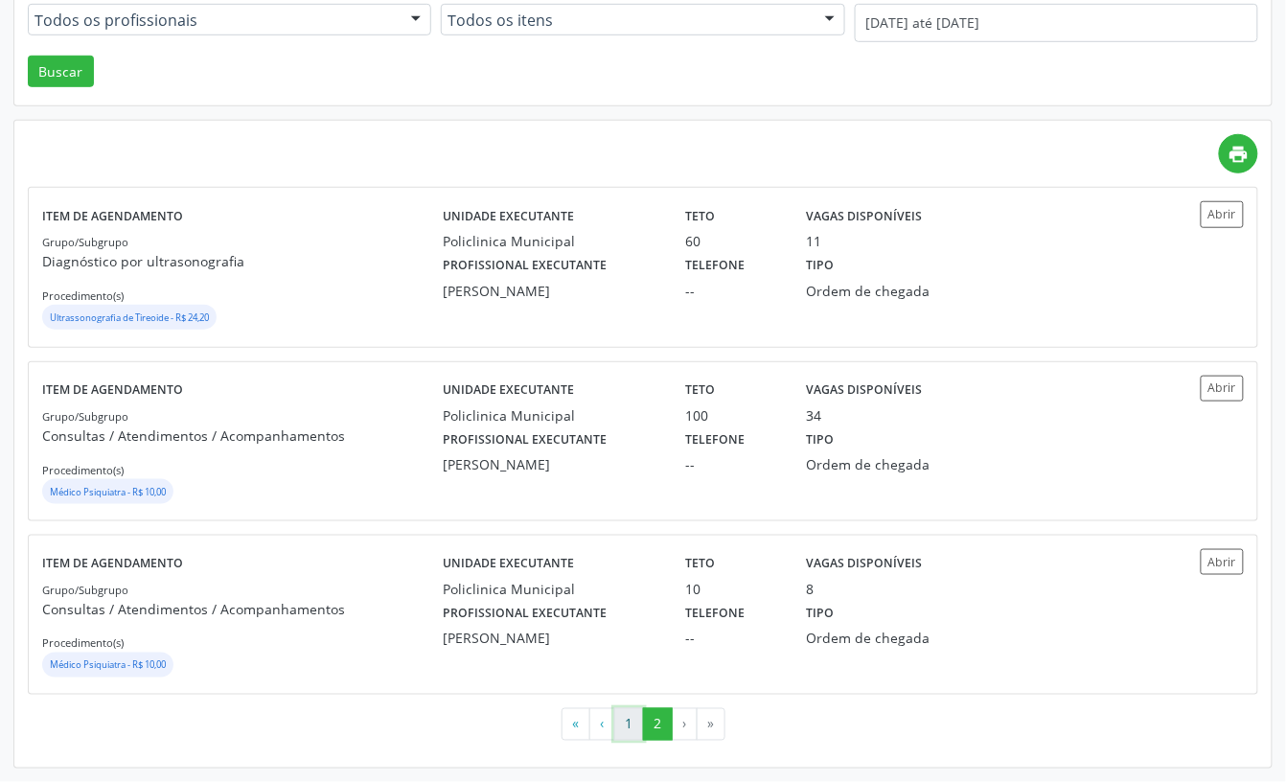
click at [623, 730] on button "1" at bounding box center [629, 724] width 30 height 33
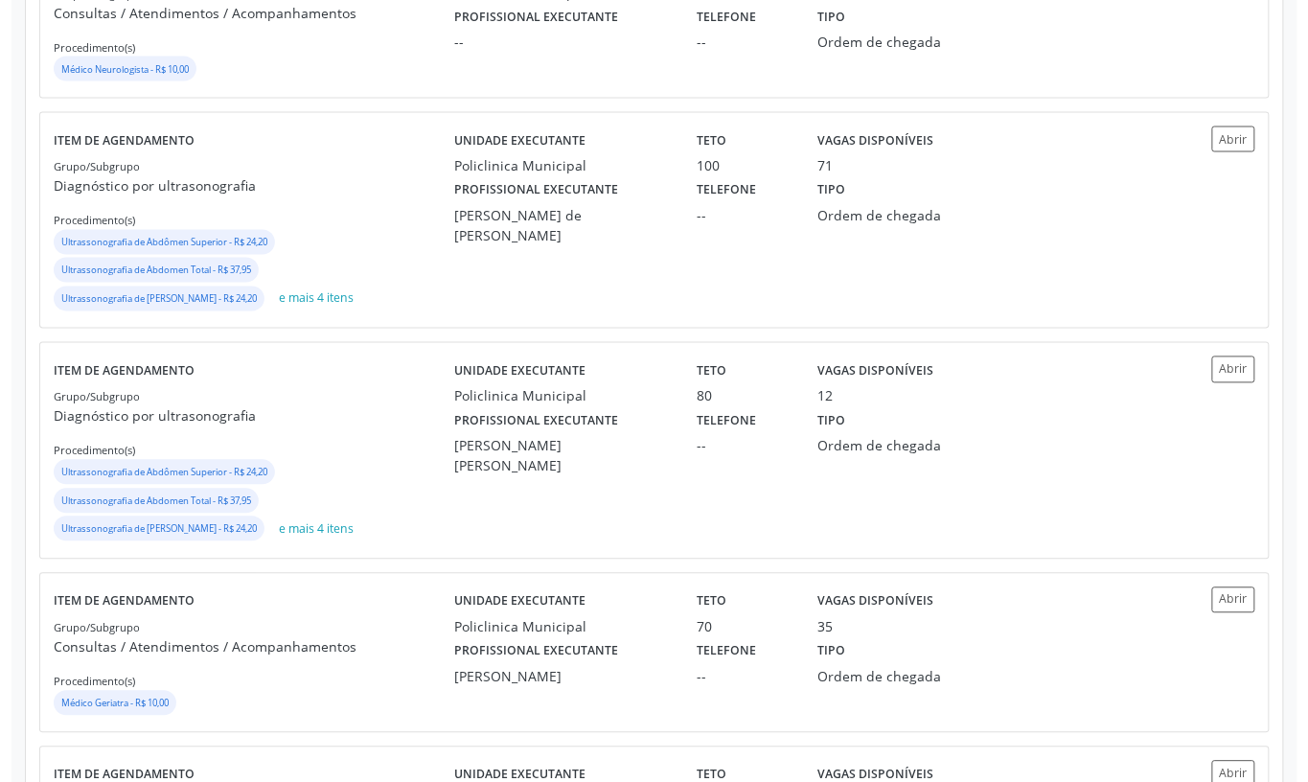
scroll to position [0, 0]
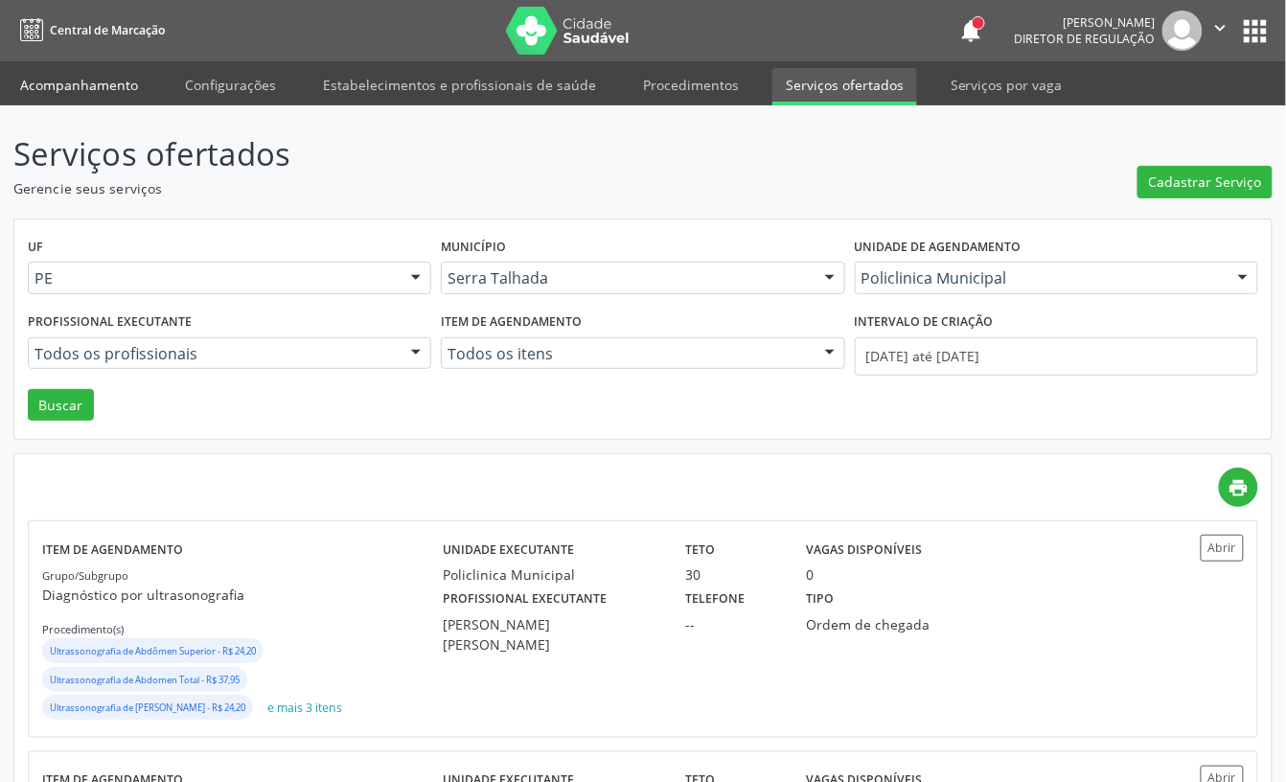
click at [125, 101] on link "Acompanhamento" at bounding box center [79, 85] width 145 height 34
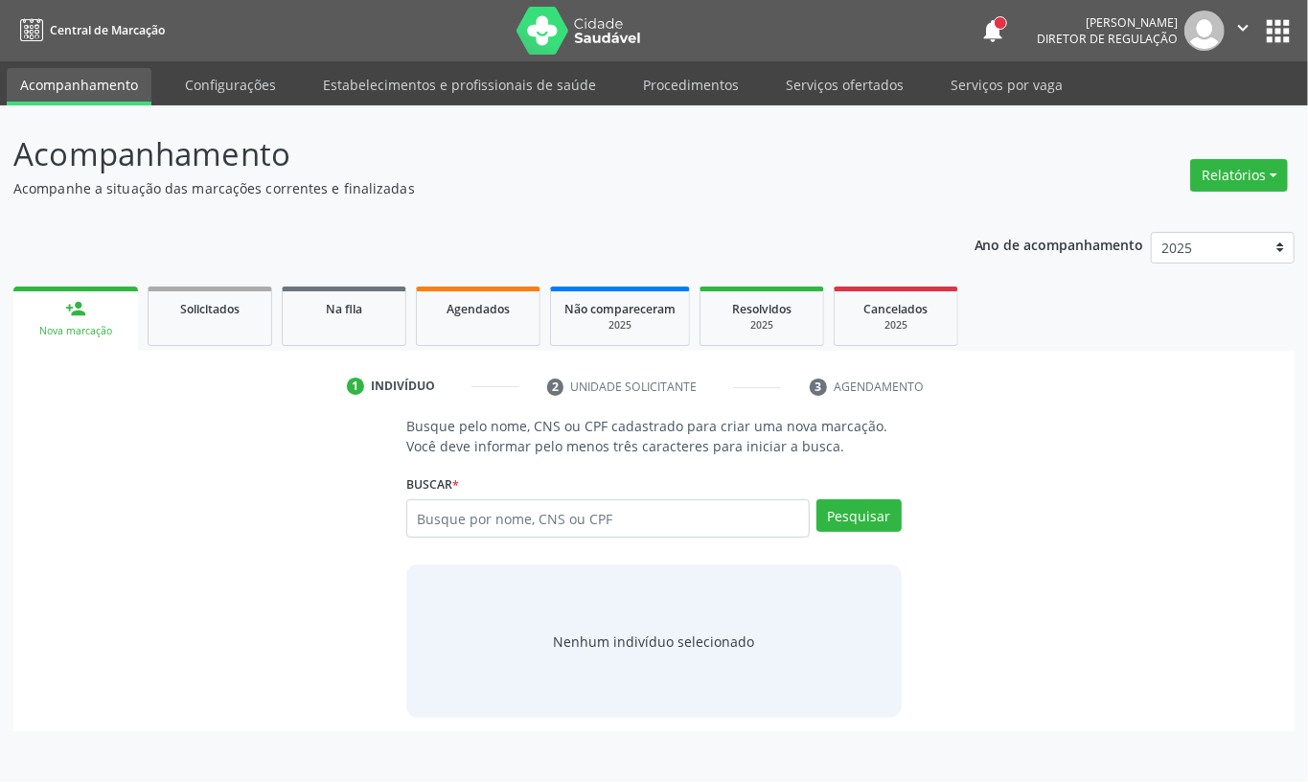
drag, startPoint x: 826, startPoint y: 85, endPoint x: 826, endPoint y: 119, distance: 33.5
click at [826, 86] on link "Serviços ofertados" at bounding box center [844, 85] width 145 height 34
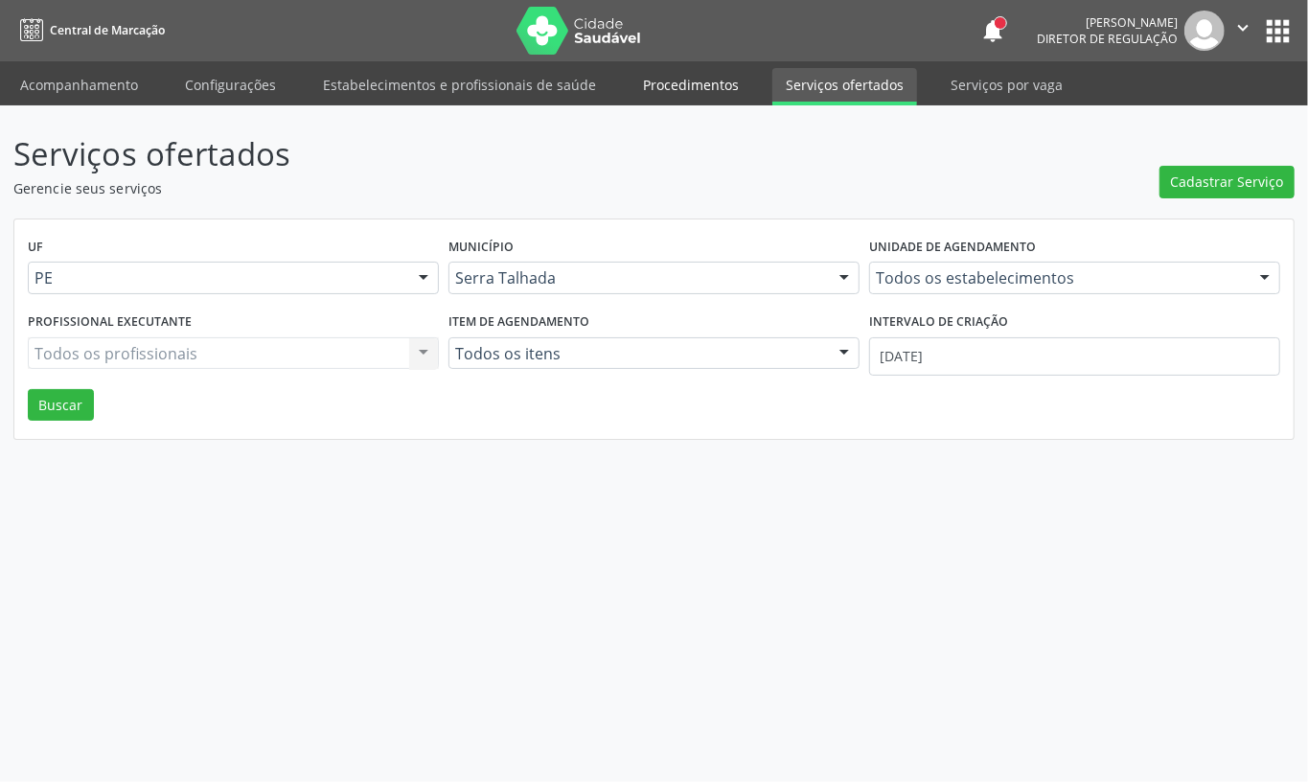
click at [698, 94] on link "Procedimentos" at bounding box center [690, 85] width 123 height 34
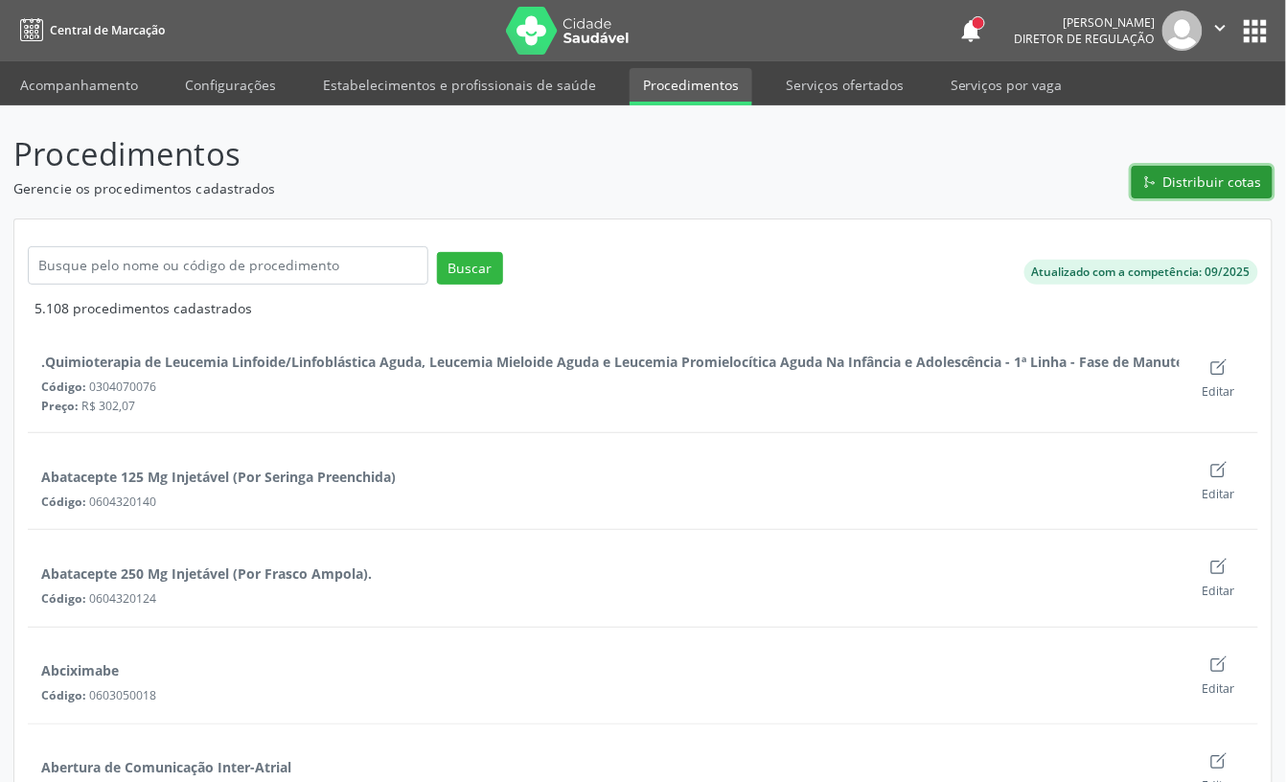
click at [1170, 188] on span "Distribuir cotas" at bounding box center [1212, 181] width 99 height 20
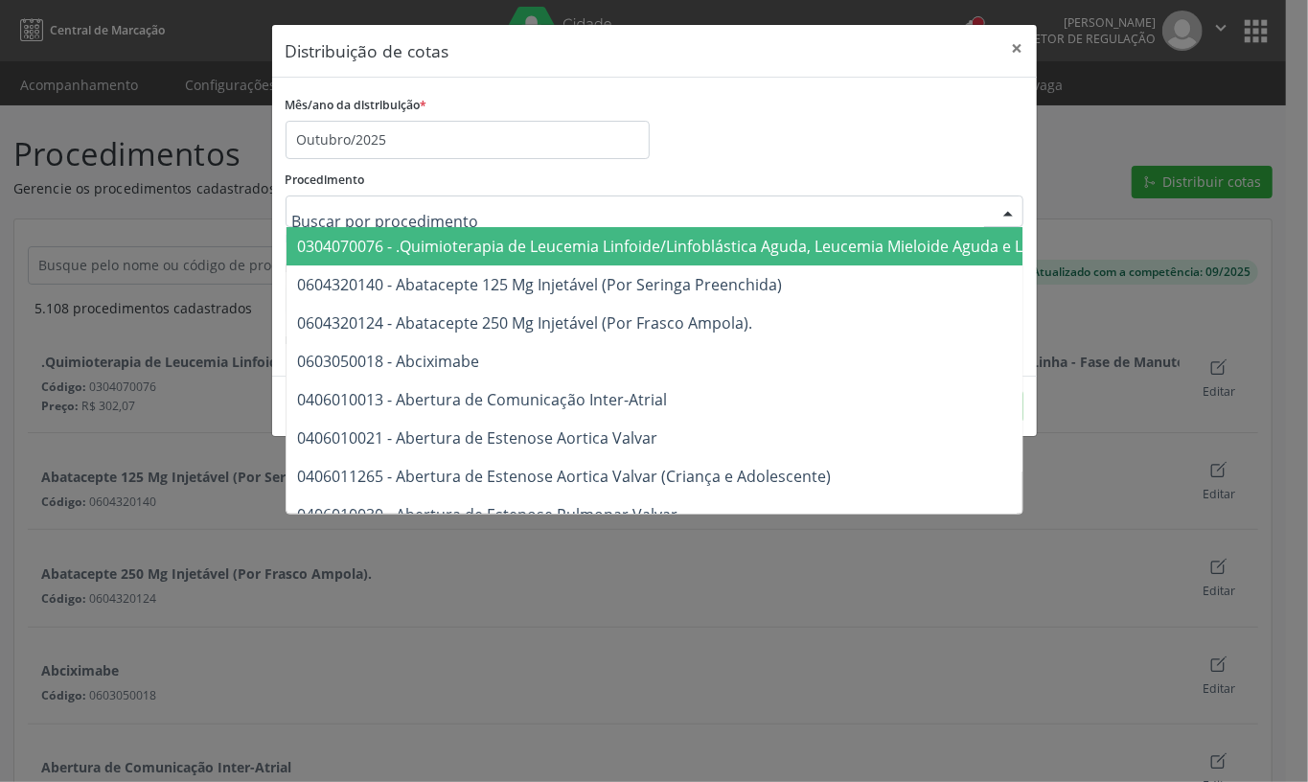
click at [577, 208] on div at bounding box center [654, 211] width 738 height 33
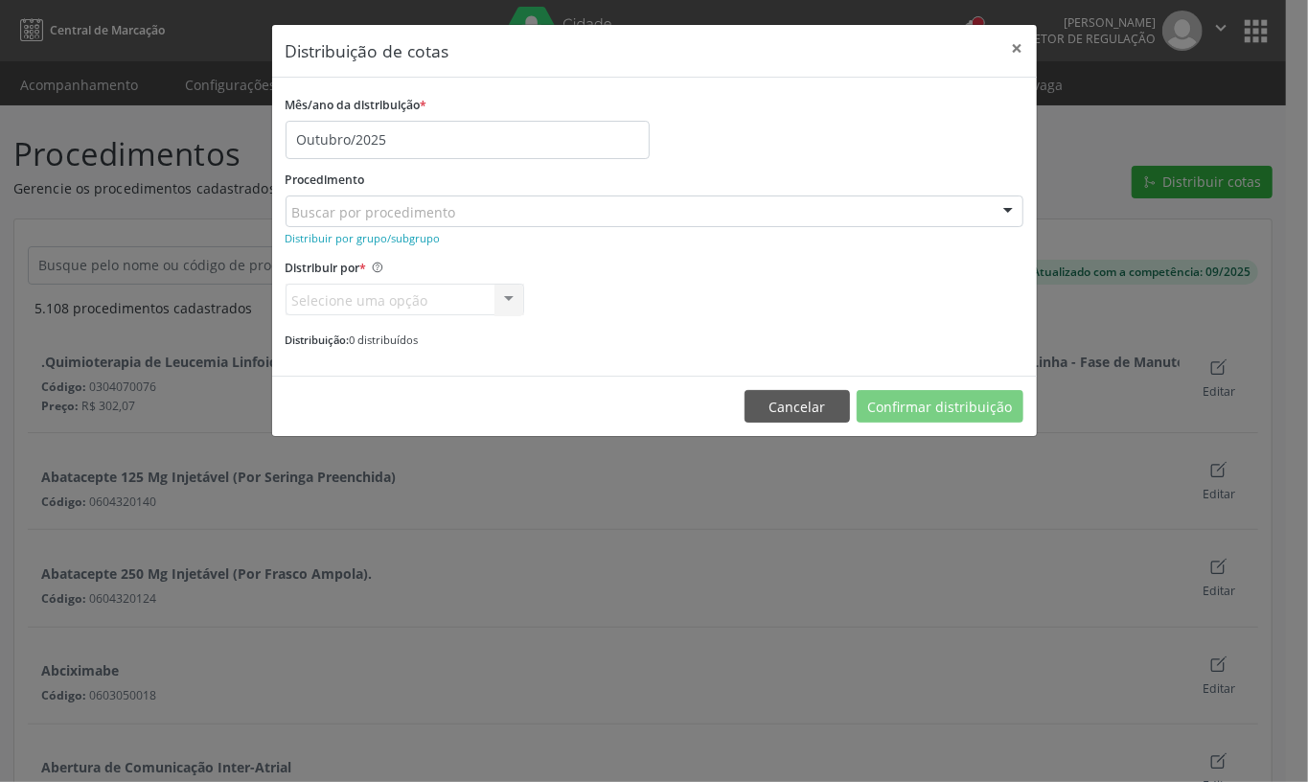
drag, startPoint x: 856, startPoint y: 123, endPoint x: 565, endPoint y: 222, distance: 307.8
click at [855, 123] on div "Mês/ano da distribuição * Outubro/2025" at bounding box center [654, 125] width 747 height 68
click at [406, 242] on small "Distribuir por grupo/subgrupo" at bounding box center [362, 238] width 155 height 14
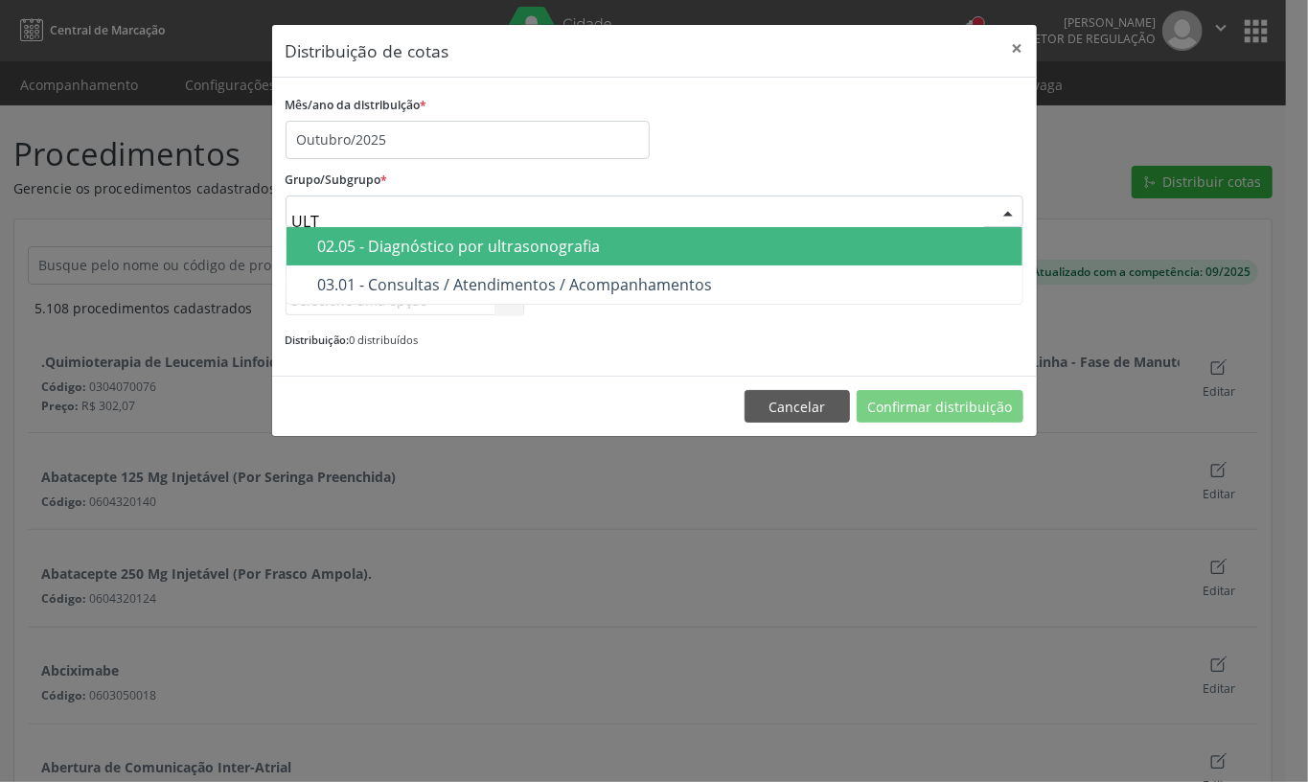
type input "ULTR"
click at [530, 239] on div "02.05 - Diagnóstico por ultrasonografia" at bounding box center [664, 246] width 693 height 15
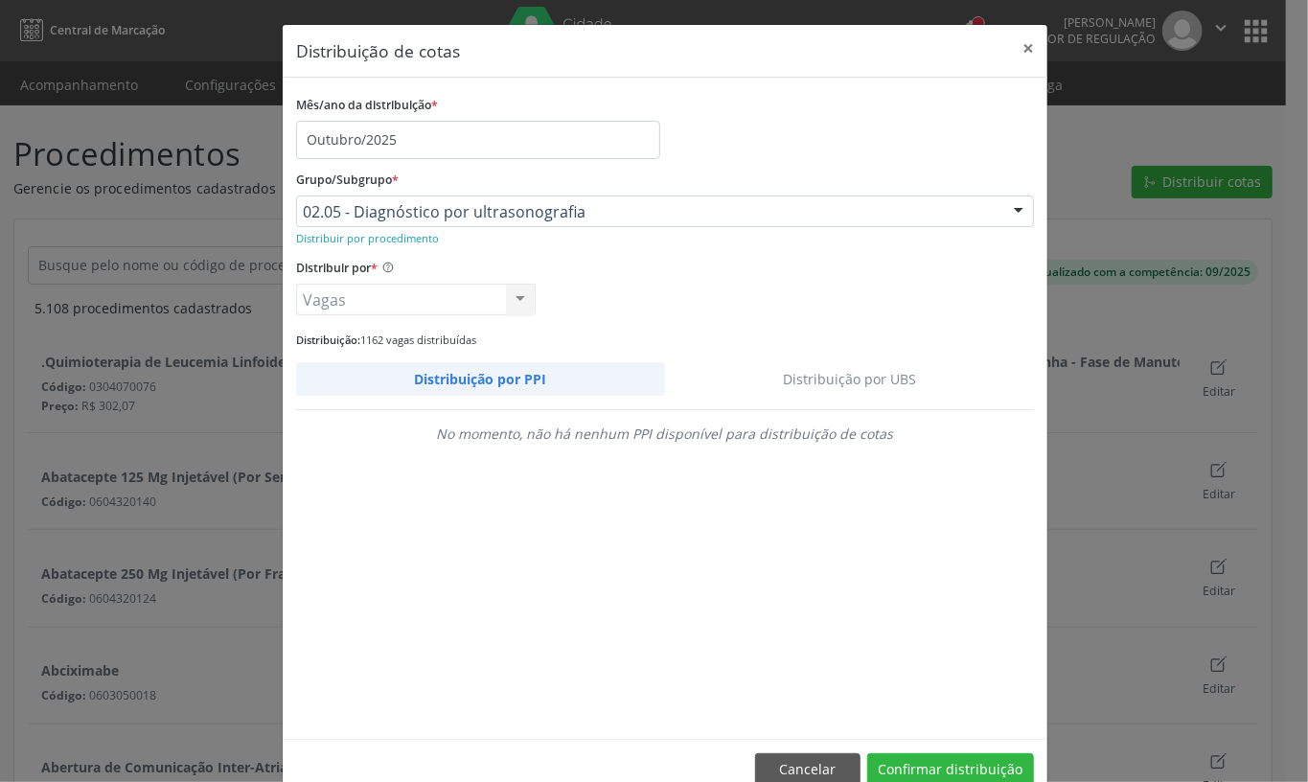
click at [853, 388] on link "Distribuição por UBS" at bounding box center [850, 379] width 370 height 34
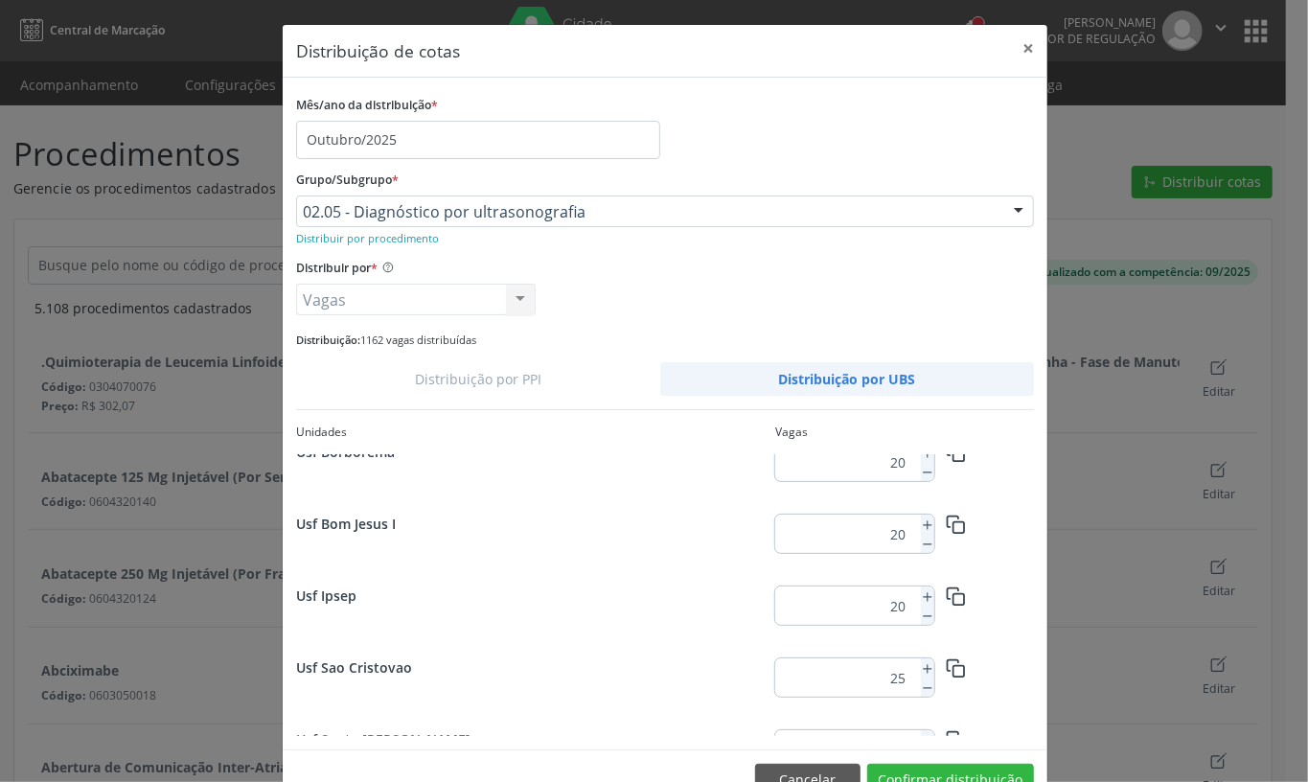
scroll to position [966, 0]
click at [921, 600] on icon at bounding box center [927, 596] width 13 height 13
type input "22"
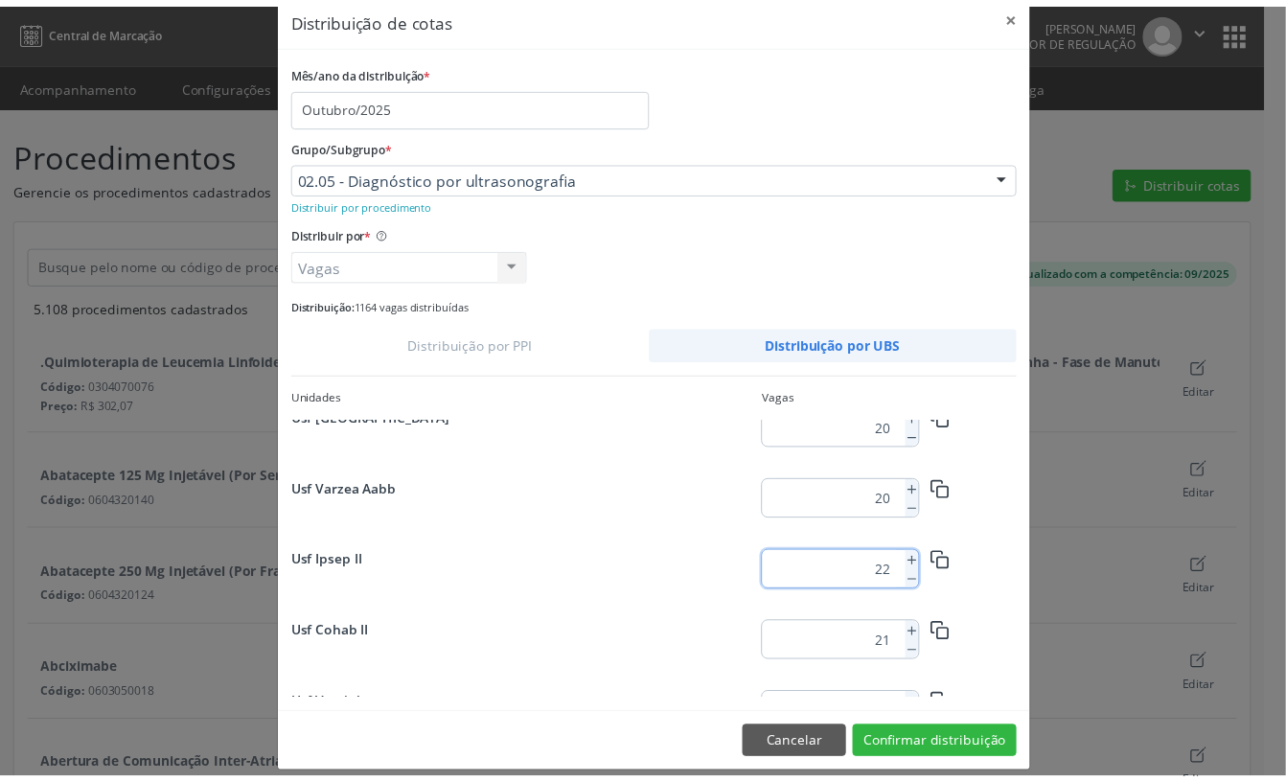
scroll to position [54, 0]
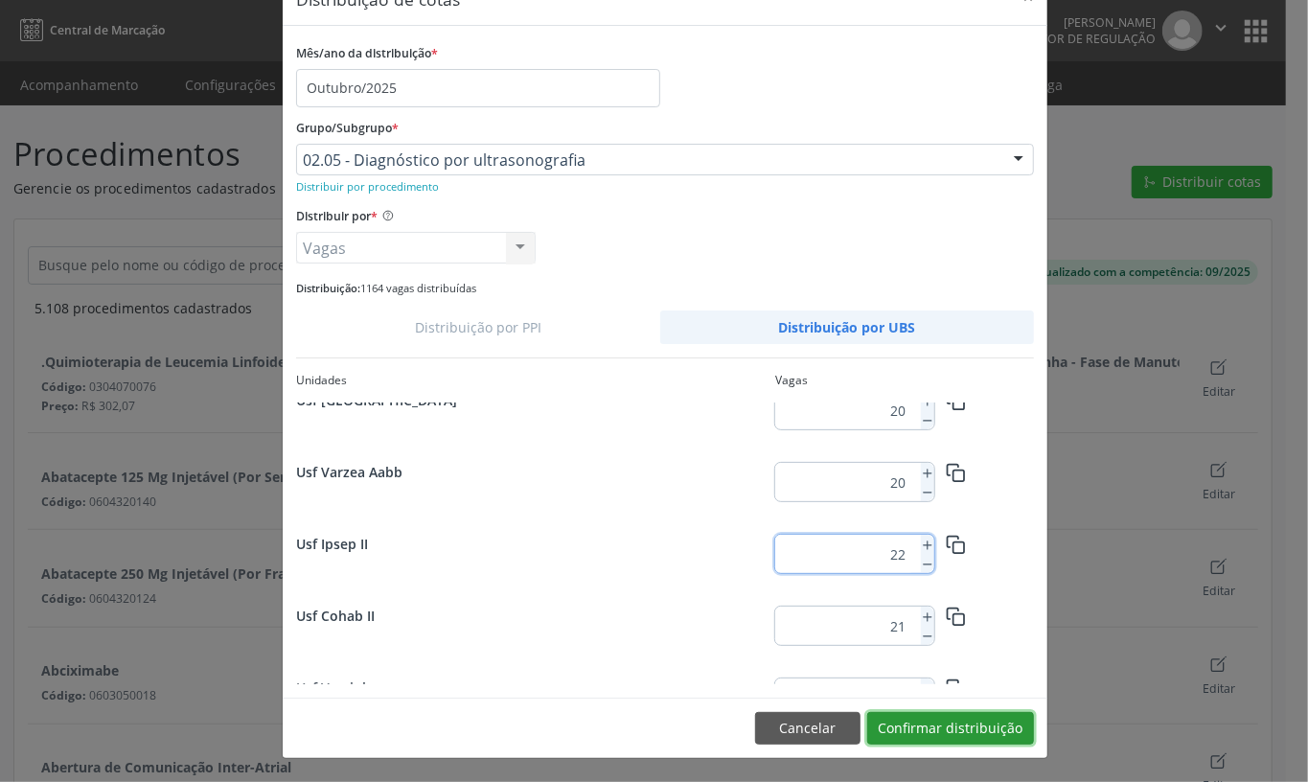
click at [918, 733] on button "Confirmar distribuição" at bounding box center [950, 728] width 167 height 33
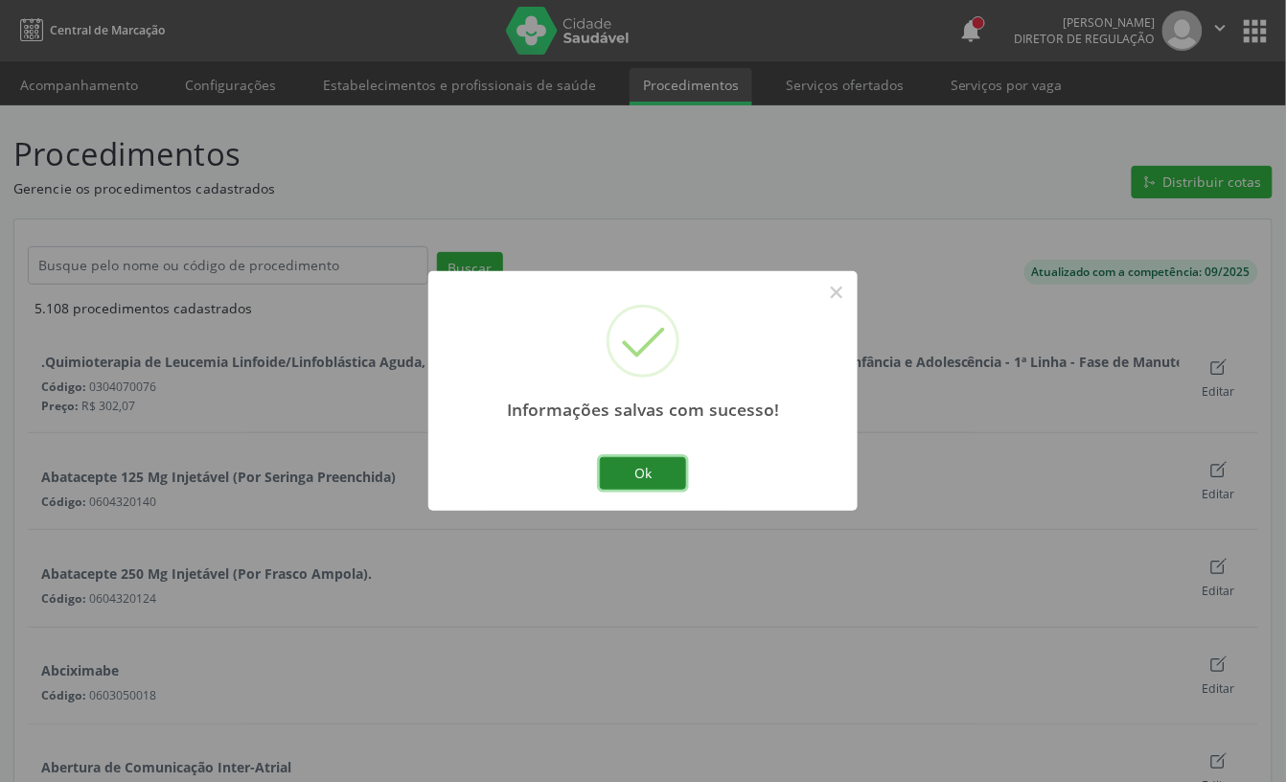
click at [646, 468] on button "Ok" at bounding box center [643, 473] width 86 height 33
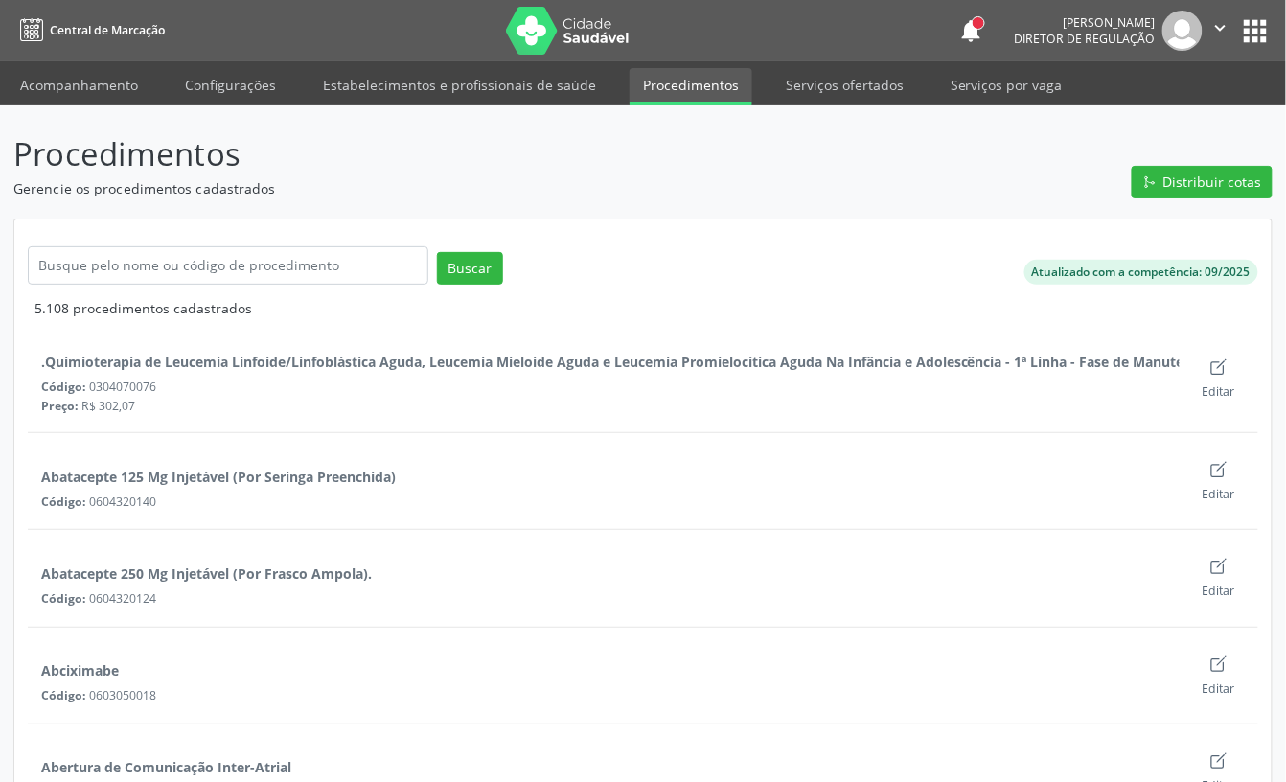
click at [1219, 33] on icon "" at bounding box center [1220, 27] width 21 height 21
click at [1182, 107] on link "Sair" at bounding box center [1171, 116] width 132 height 27
